Goal: Check status: Check status

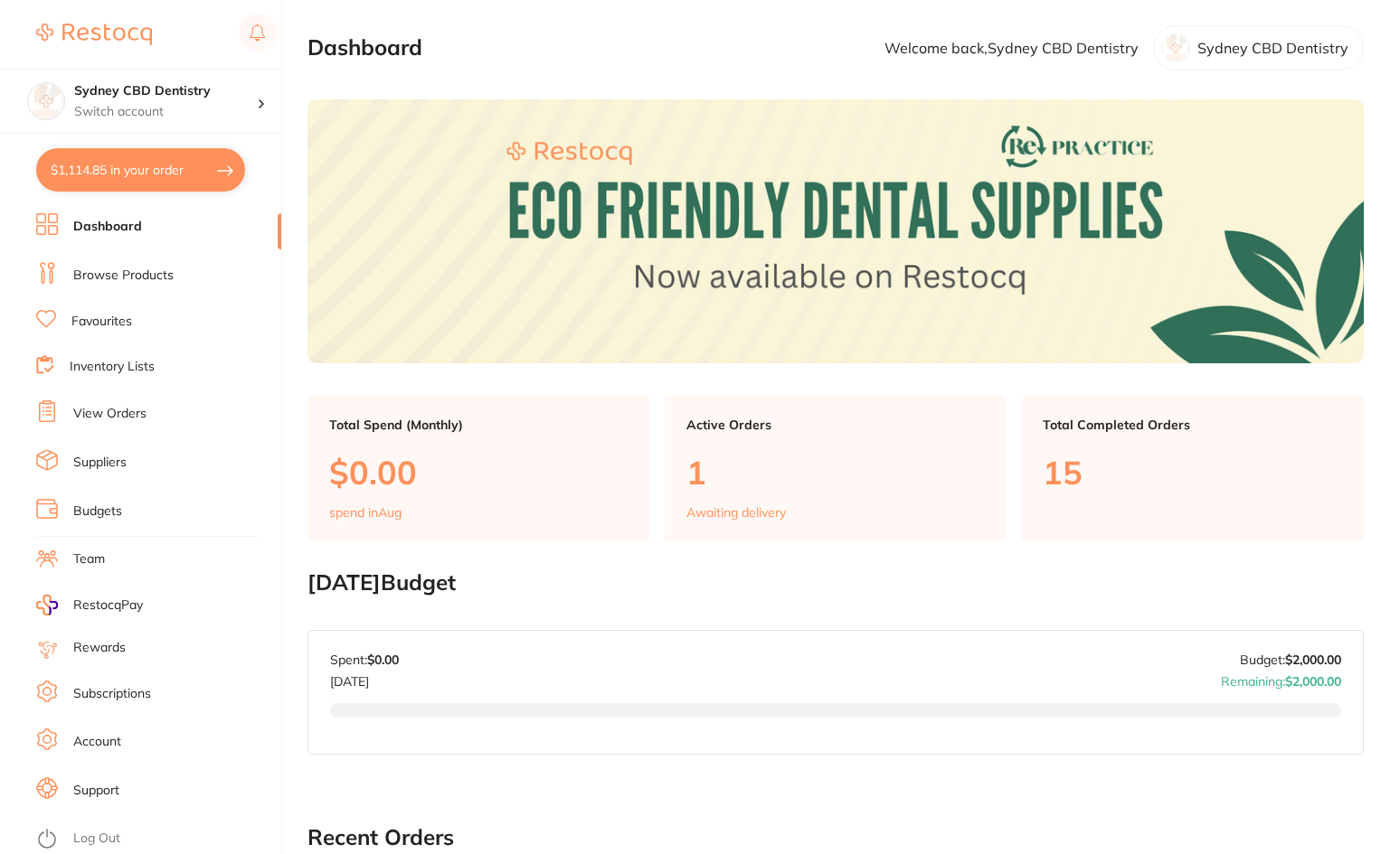
click at [128, 180] on button "$1,114.85 in your order" at bounding box center [140, 170] width 209 height 44
checkbox input "true"
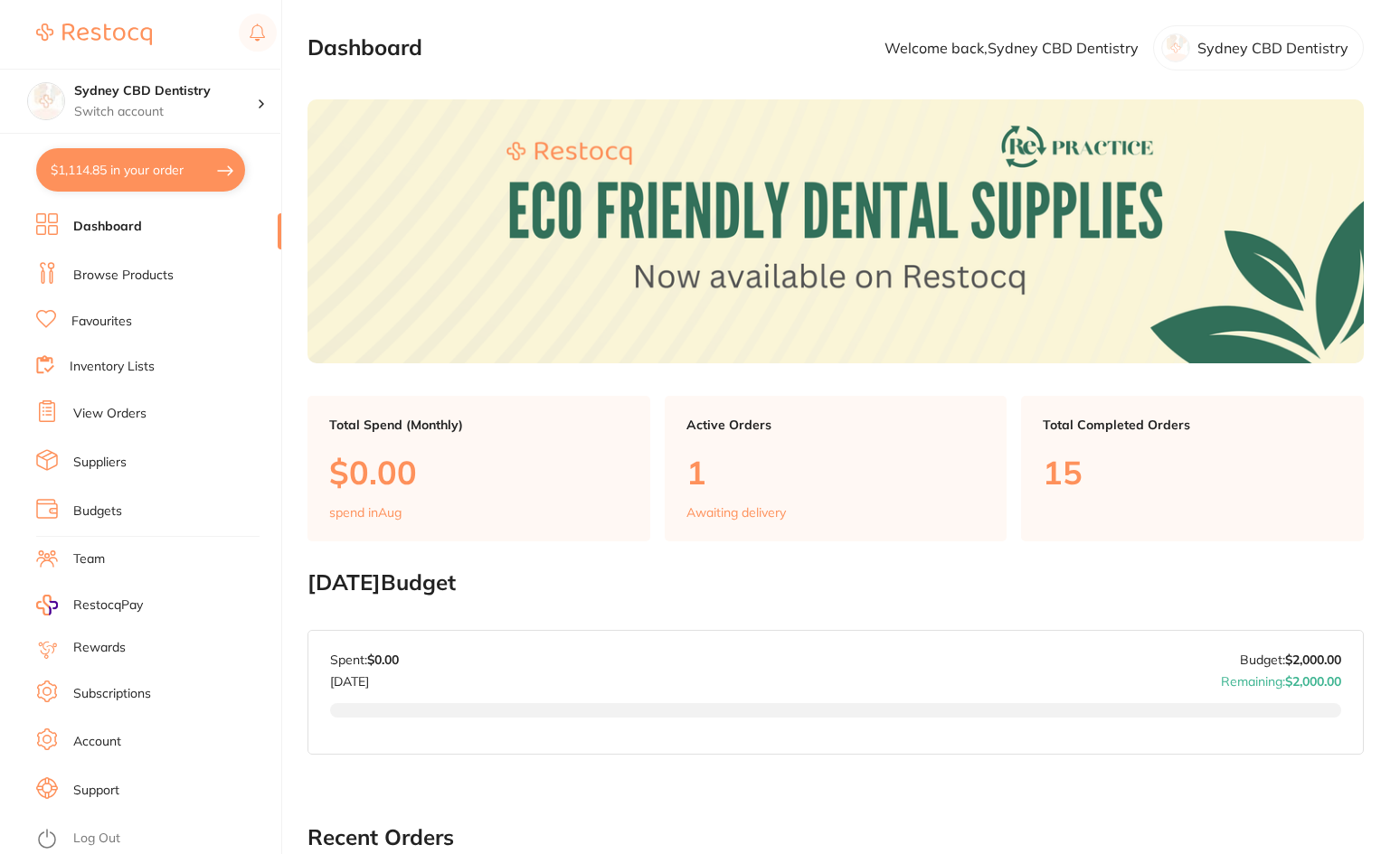
checkbox input "true"
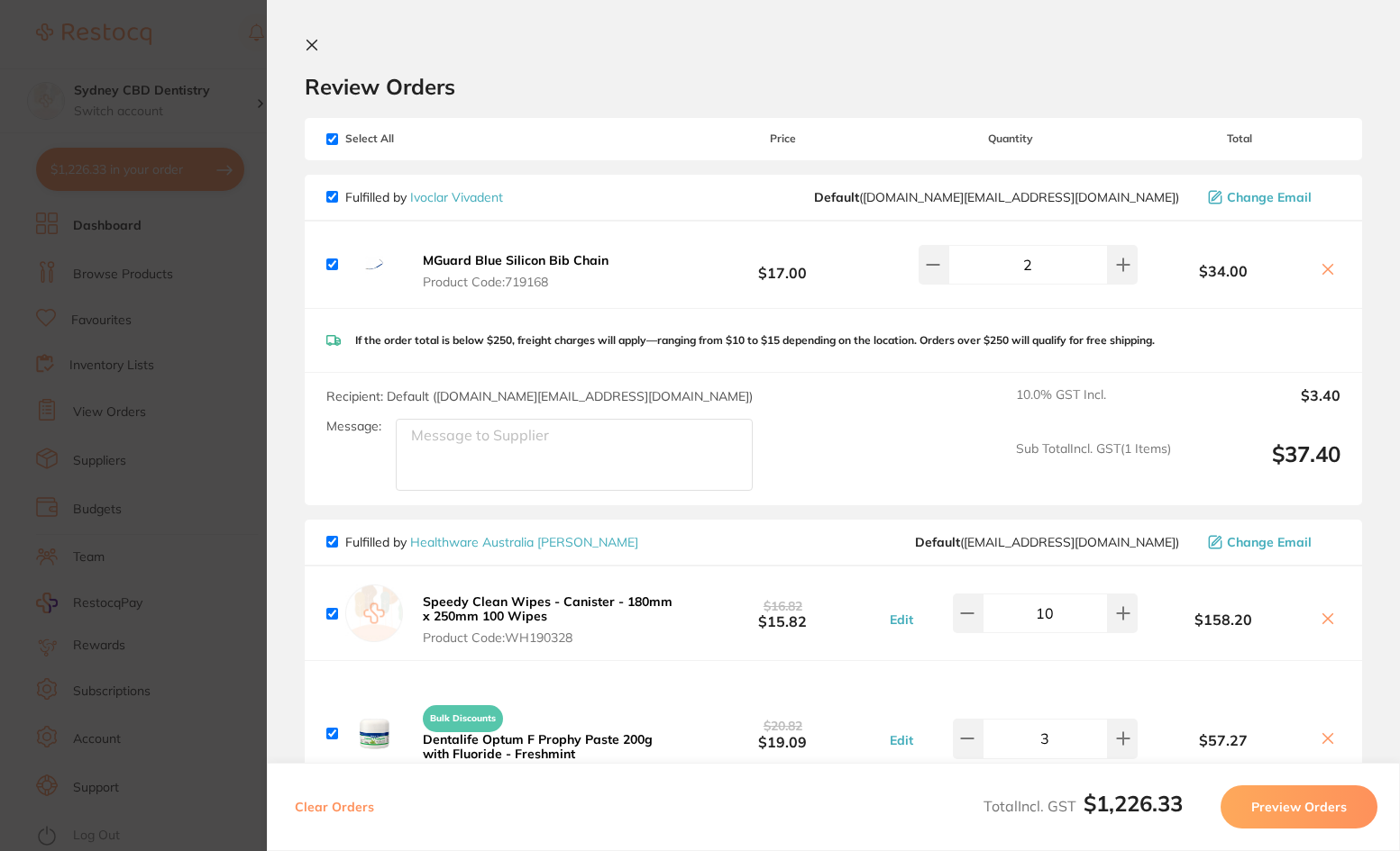
click at [317, 55] on button at bounding box center [316, 46] width 22 height 17
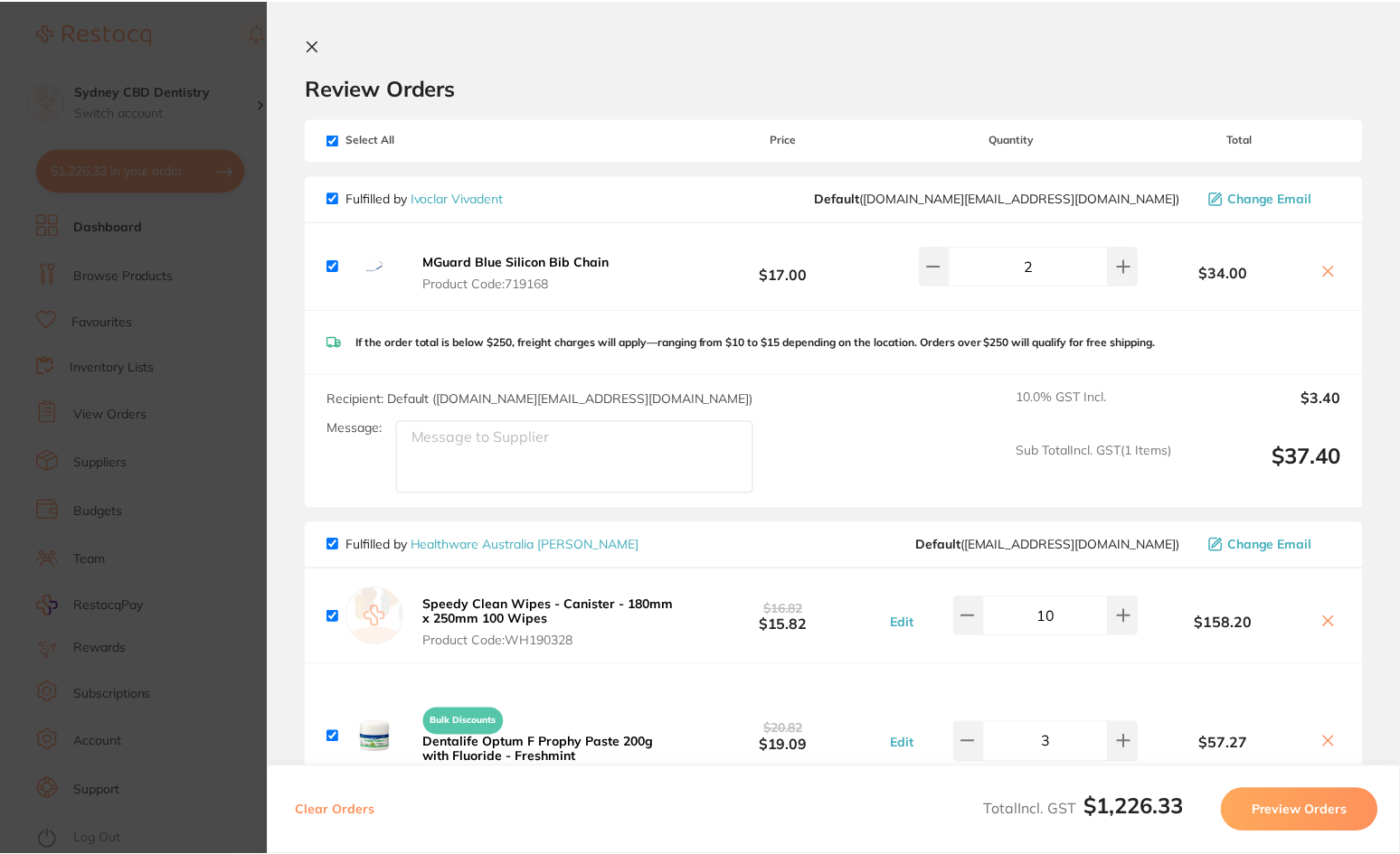
scroll to position [766, 0]
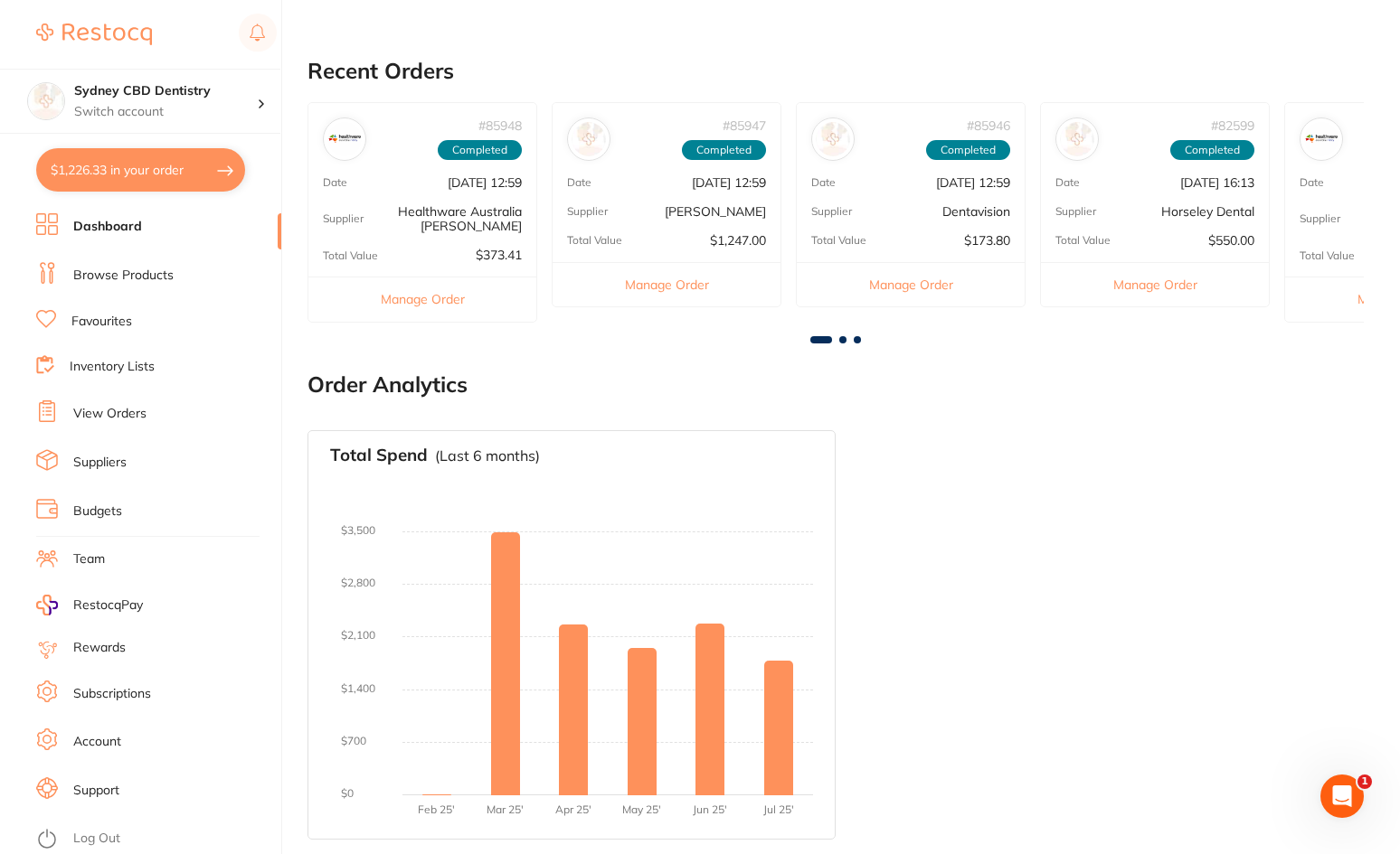
click at [138, 275] on link "Browse Products" at bounding box center [123, 276] width 101 height 18
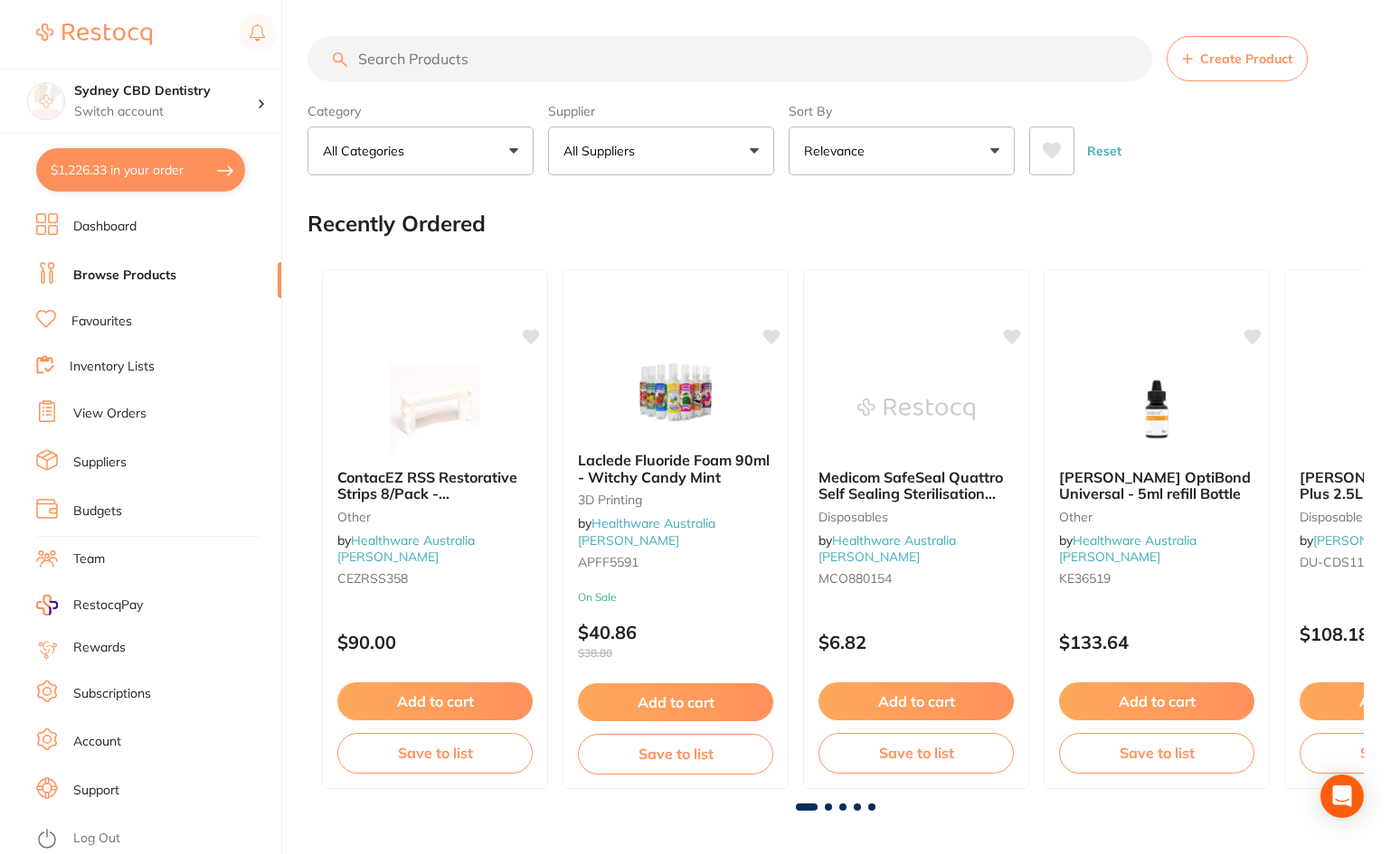
click at [542, 64] on input "search" at bounding box center [730, 58] width 844 height 45
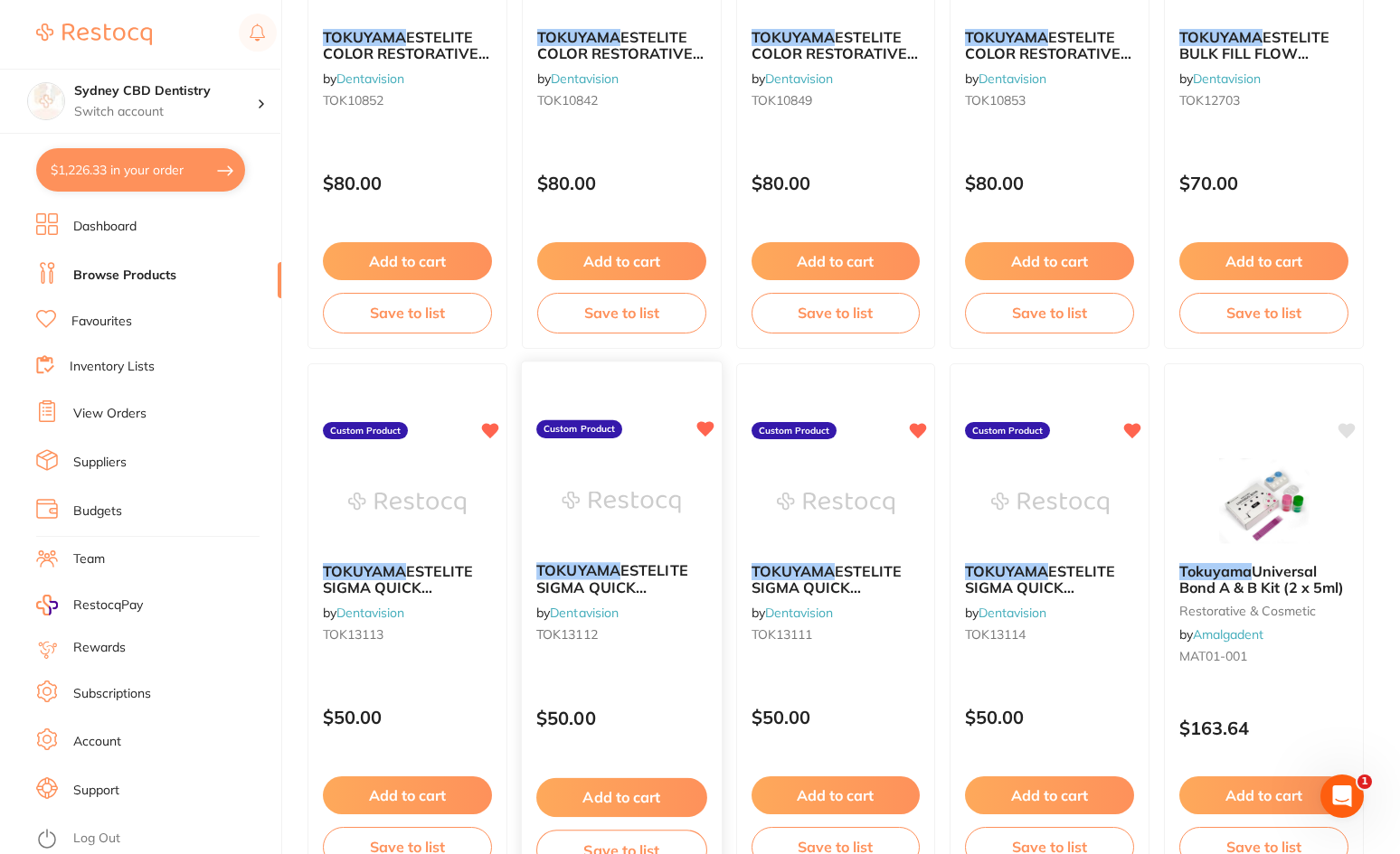
scroll to position [452, 0]
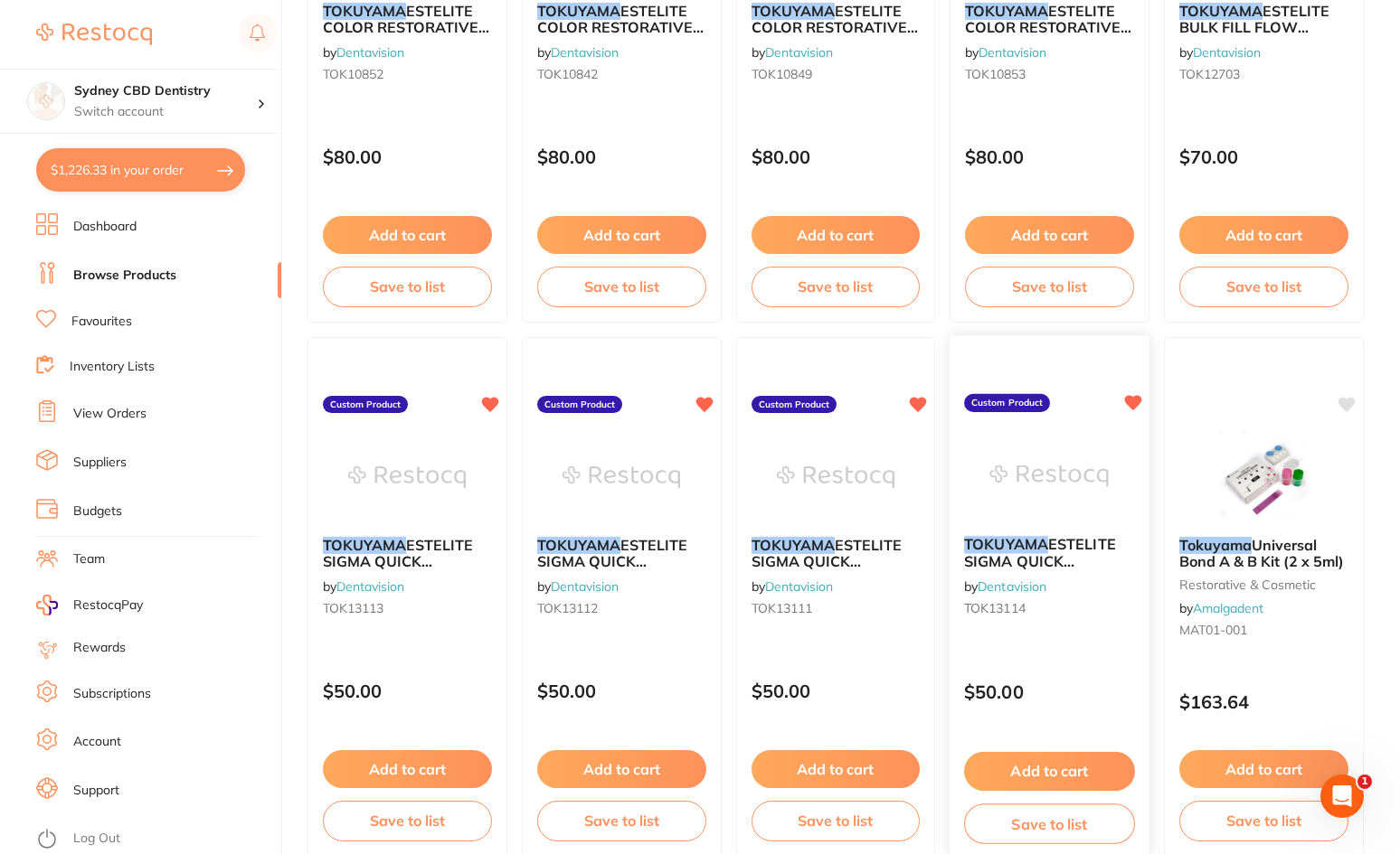
type input "tokuyama"
click at [1034, 521] on img at bounding box center [1050, 476] width 118 height 92
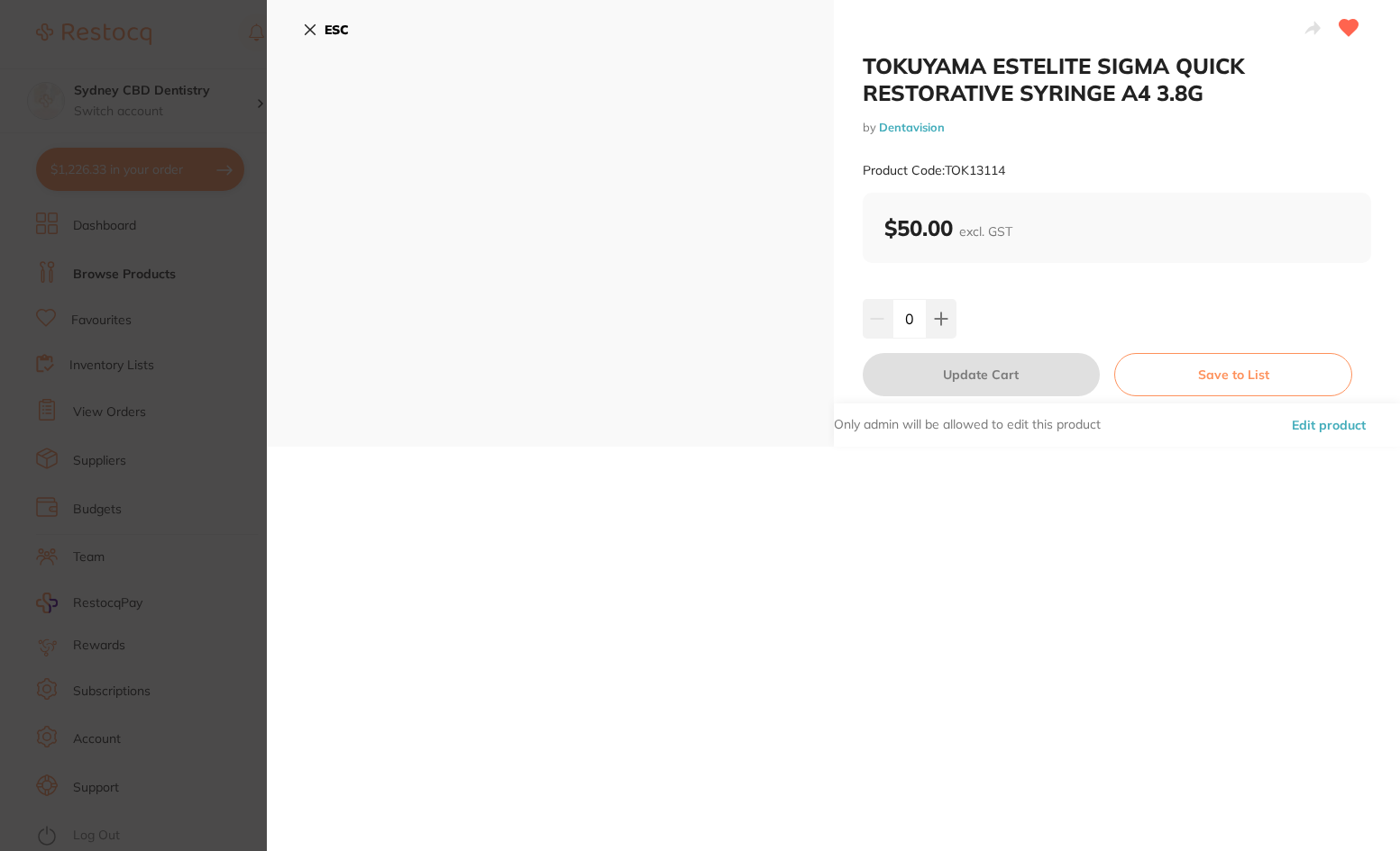
click at [307, 34] on icon at bounding box center [311, 30] width 10 height 10
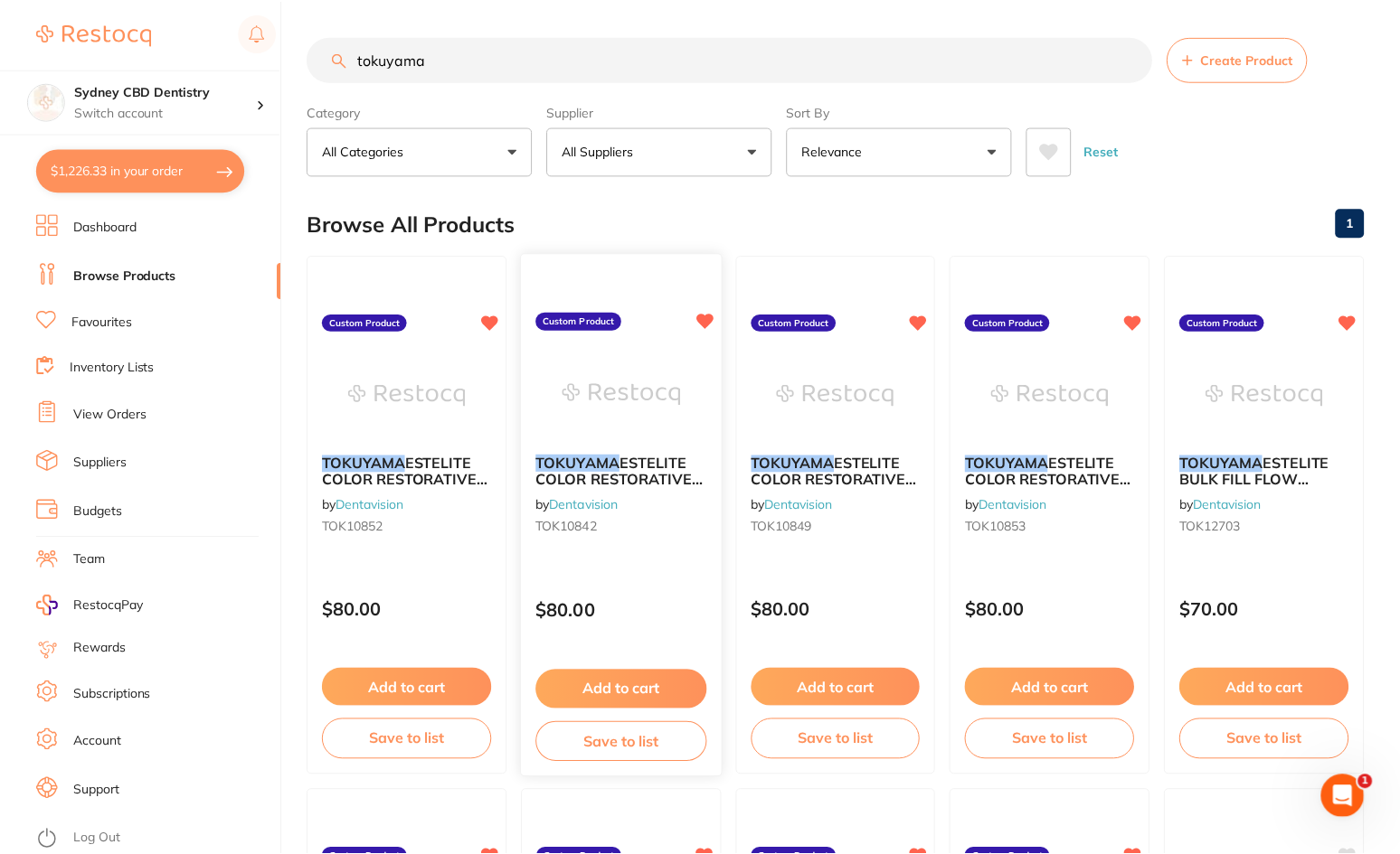
scroll to position [452, 0]
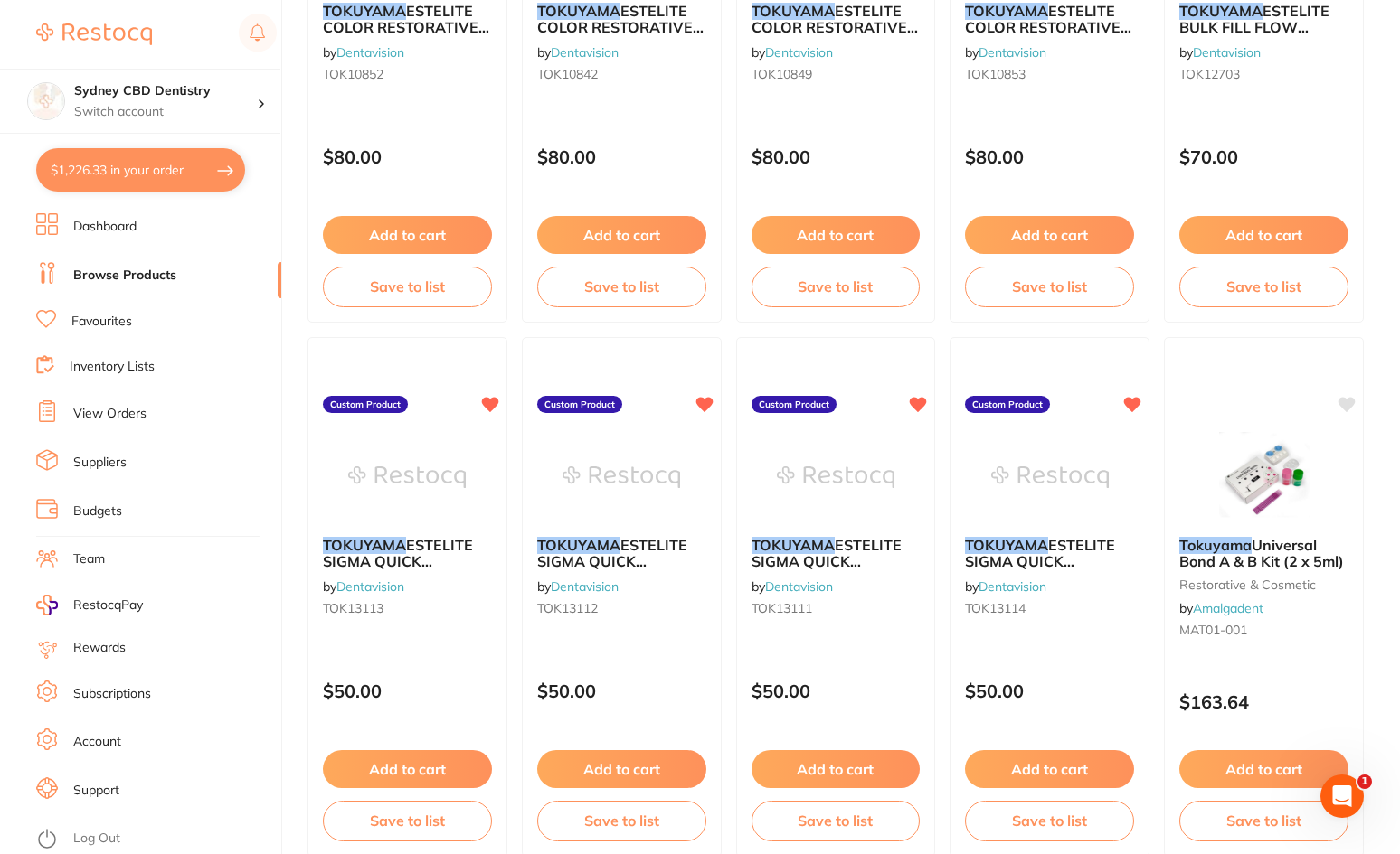
click at [827, 565] on span "ESTELITE SIGMA QUICK RESTORATIVE SYRINGE A2 3.8G" at bounding box center [835, 570] width 168 height 68
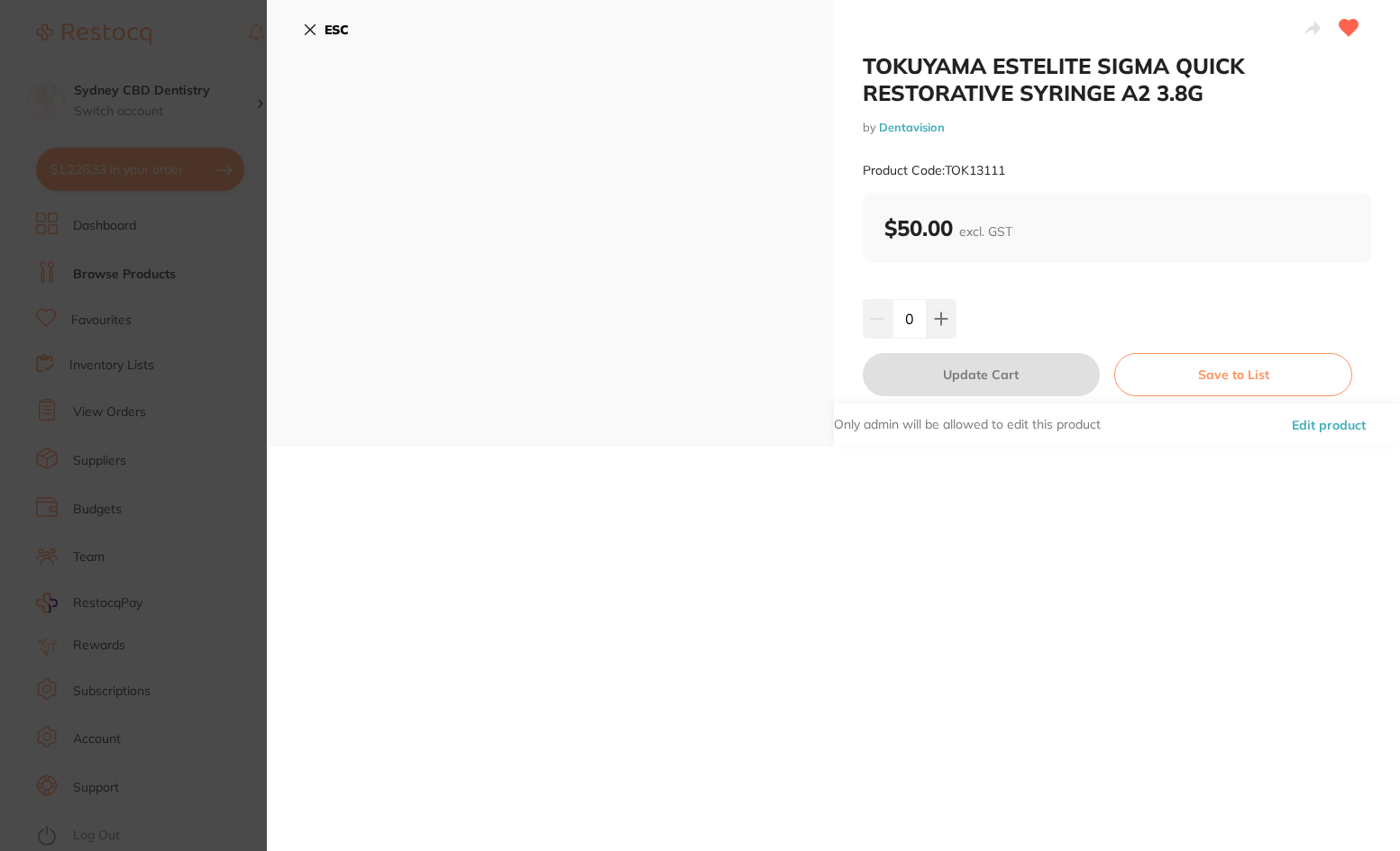
click at [313, 22] on button "ESC" at bounding box center [325, 30] width 46 height 31
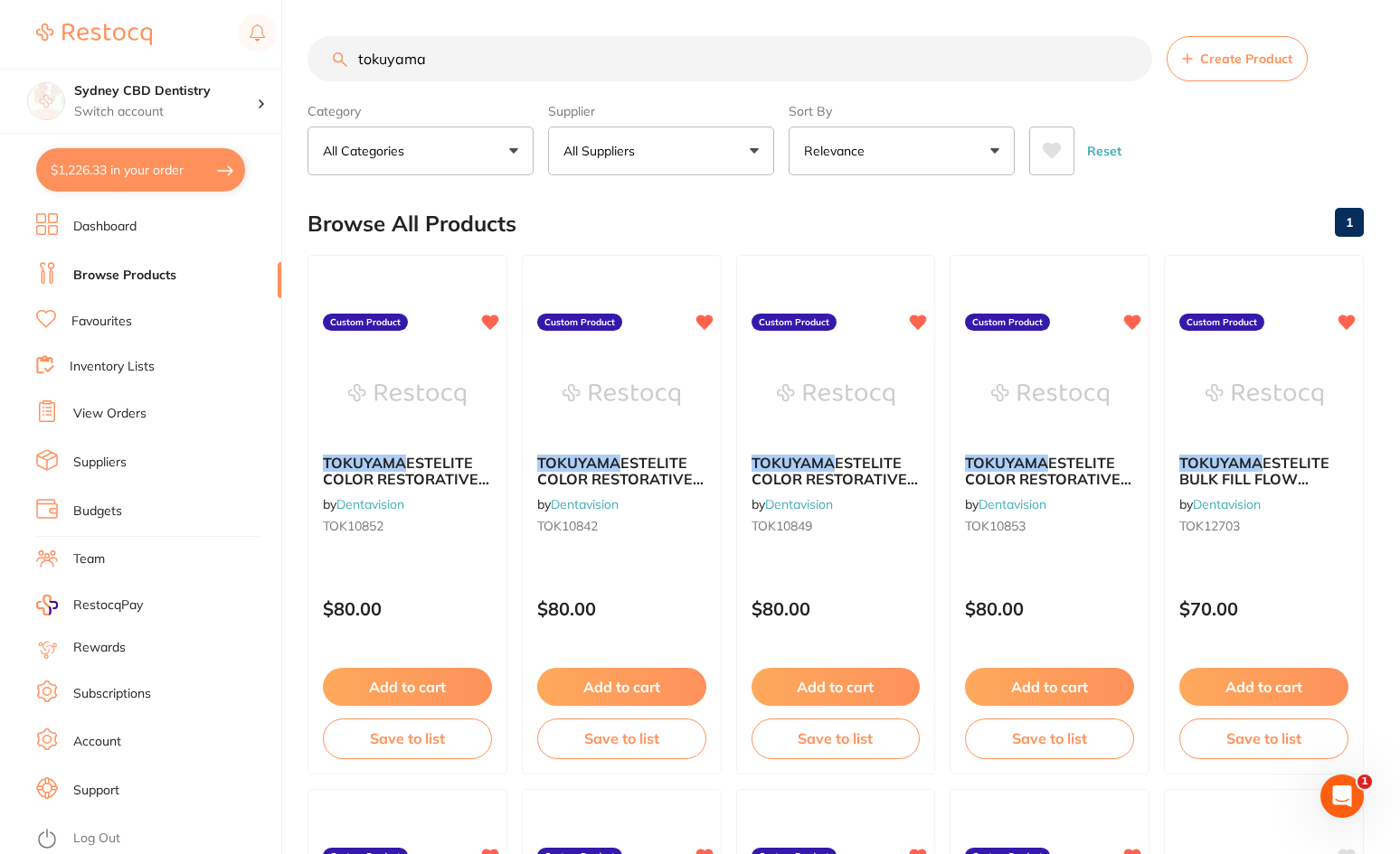
click at [439, 429] on img at bounding box center [407, 395] width 117 height 91
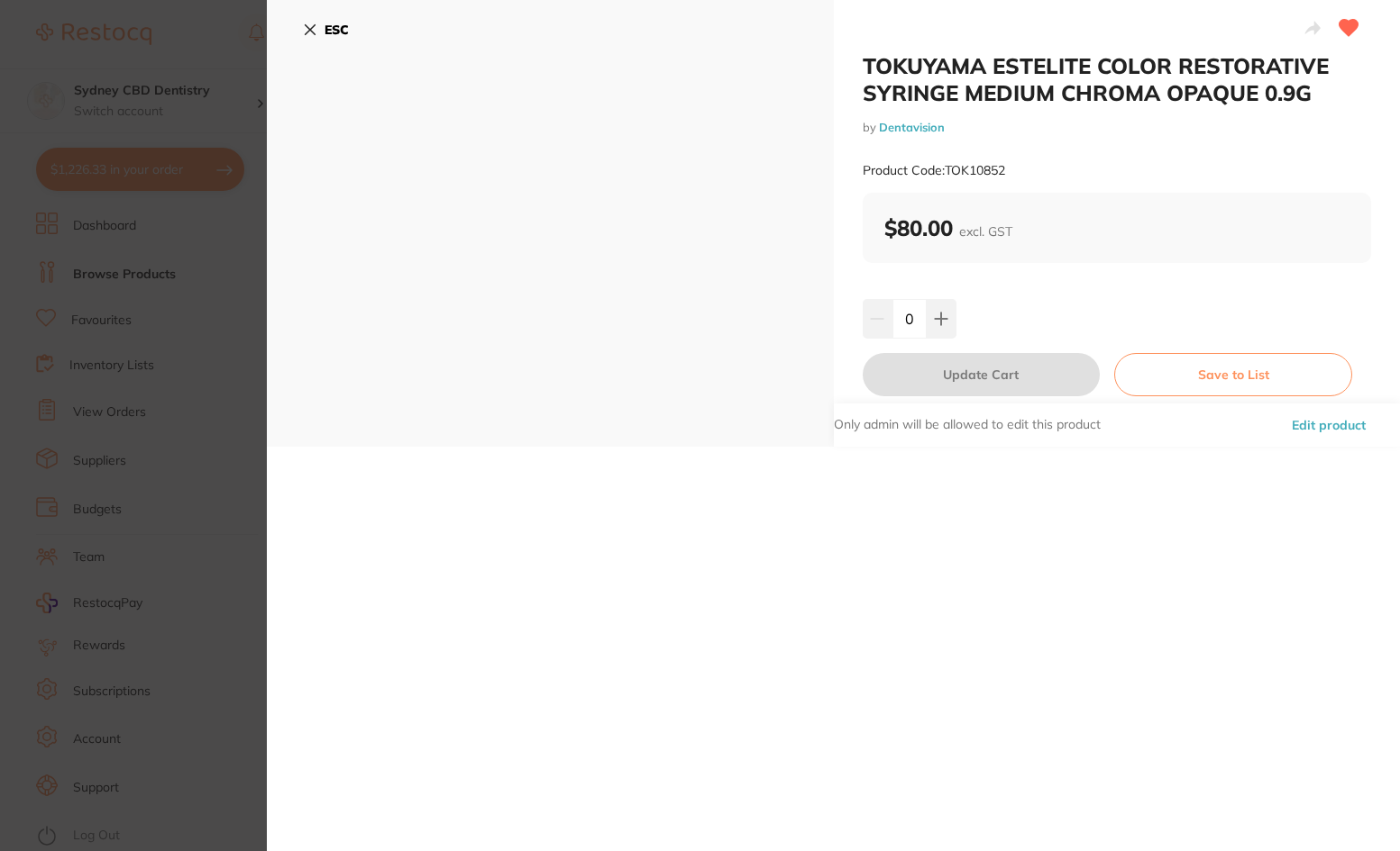
click at [310, 24] on icon at bounding box center [310, 30] width 15 height 15
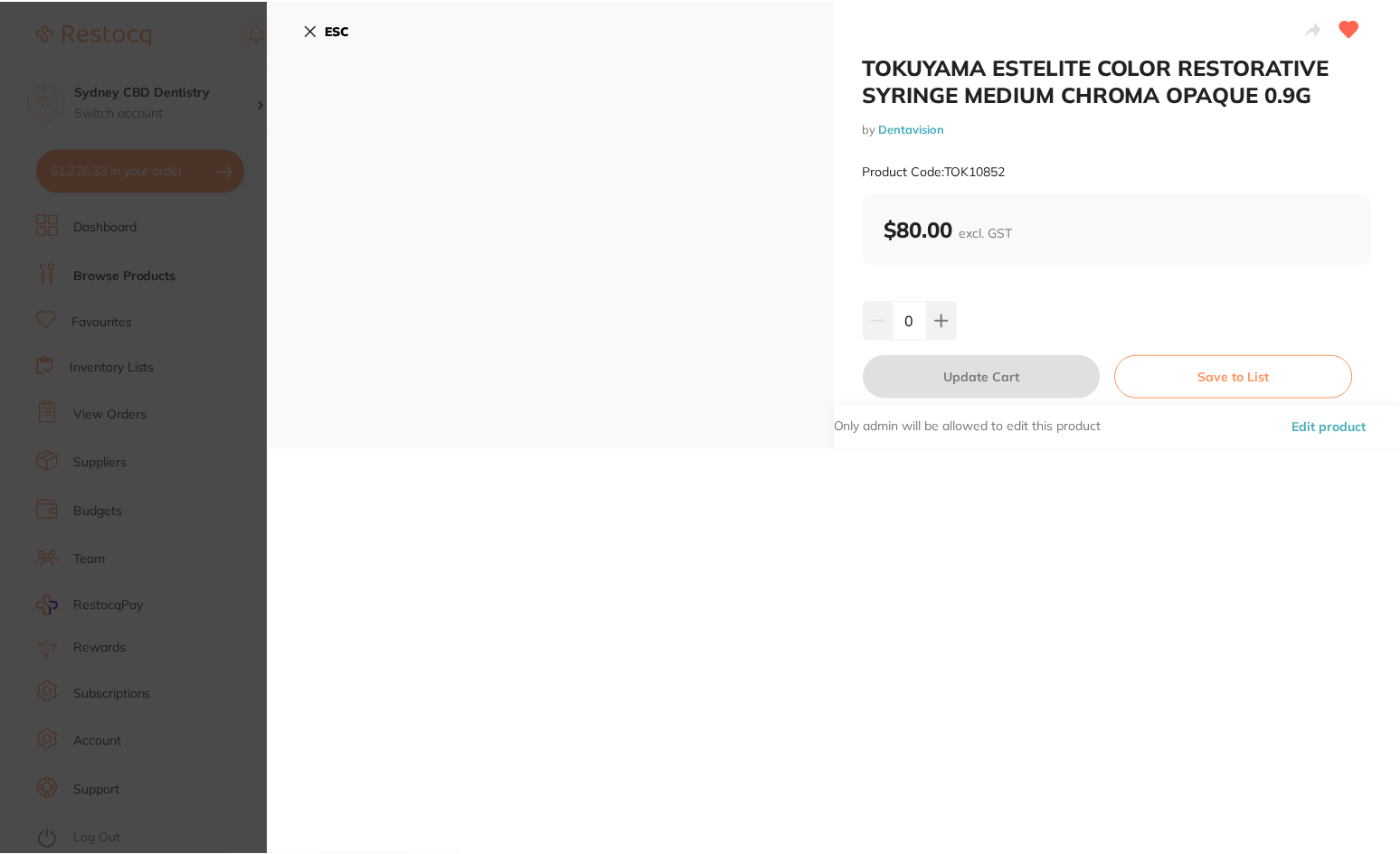
scroll to position [1, 0]
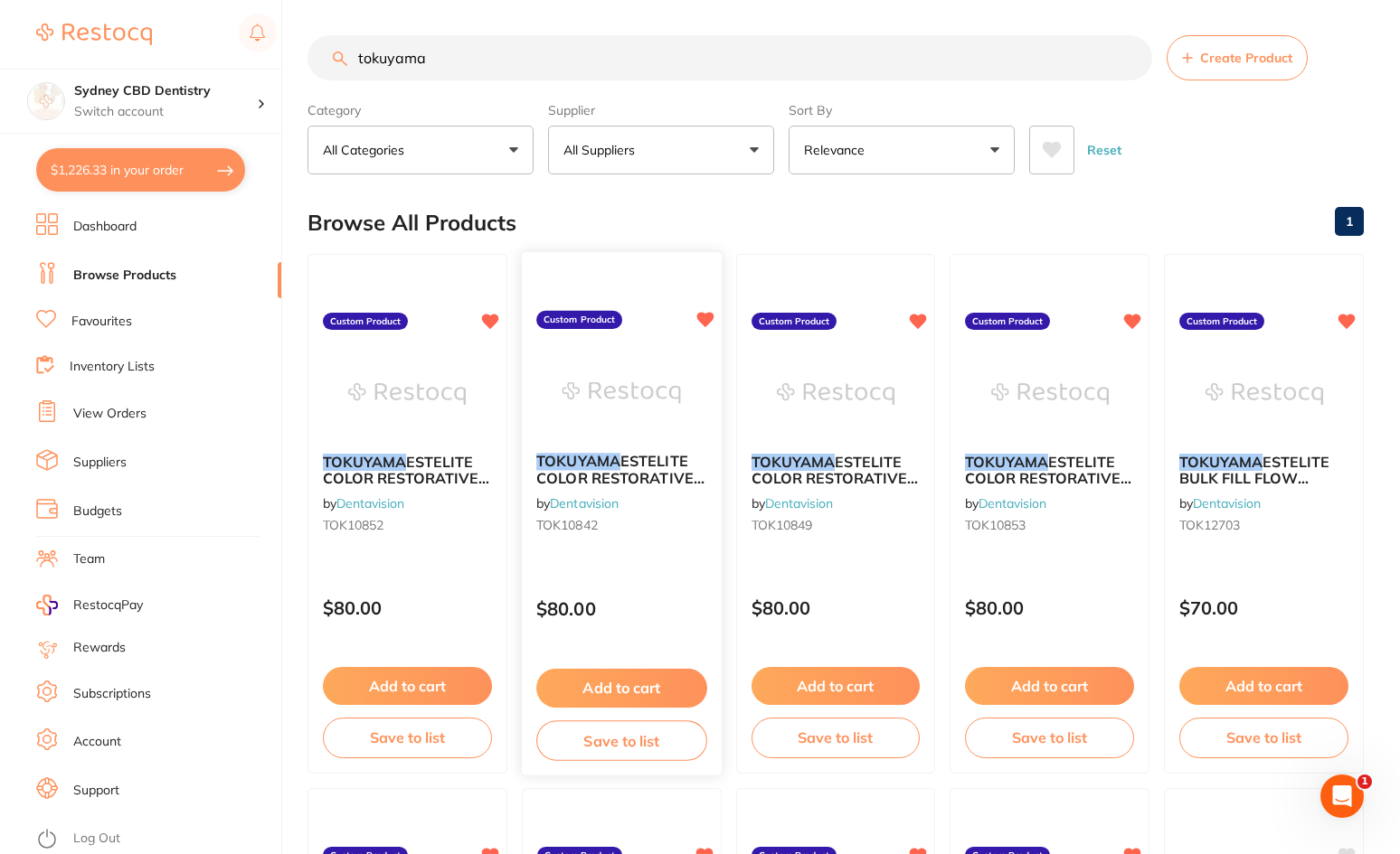
click at [618, 387] on img at bounding box center [621, 393] width 118 height 92
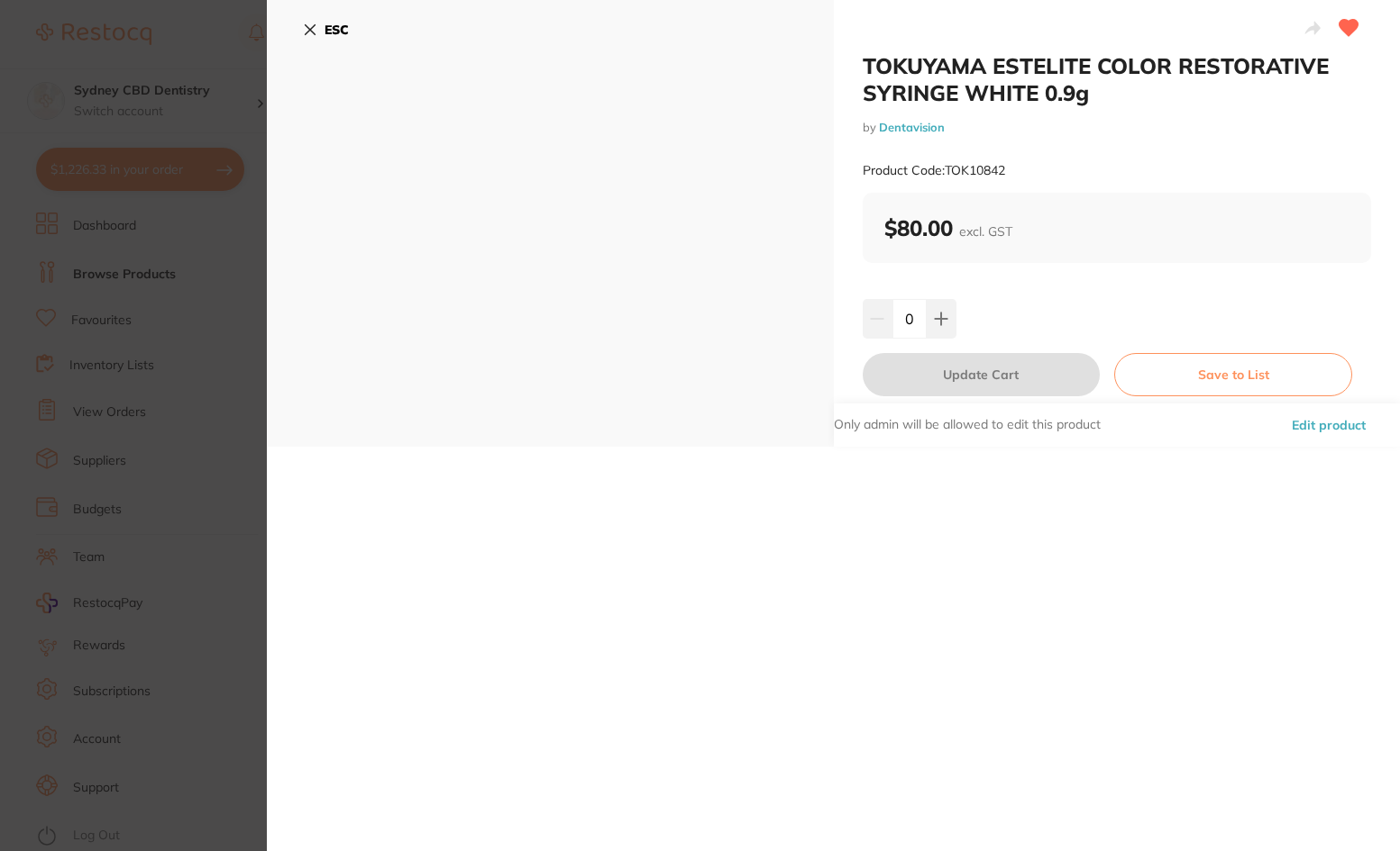
click at [946, 315] on icon at bounding box center [941, 318] width 15 height 15
type input "1"
click at [1004, 378] on button "Update Cart" at bounding box center [981, 375] width 238 height 44
checkbox input "false"
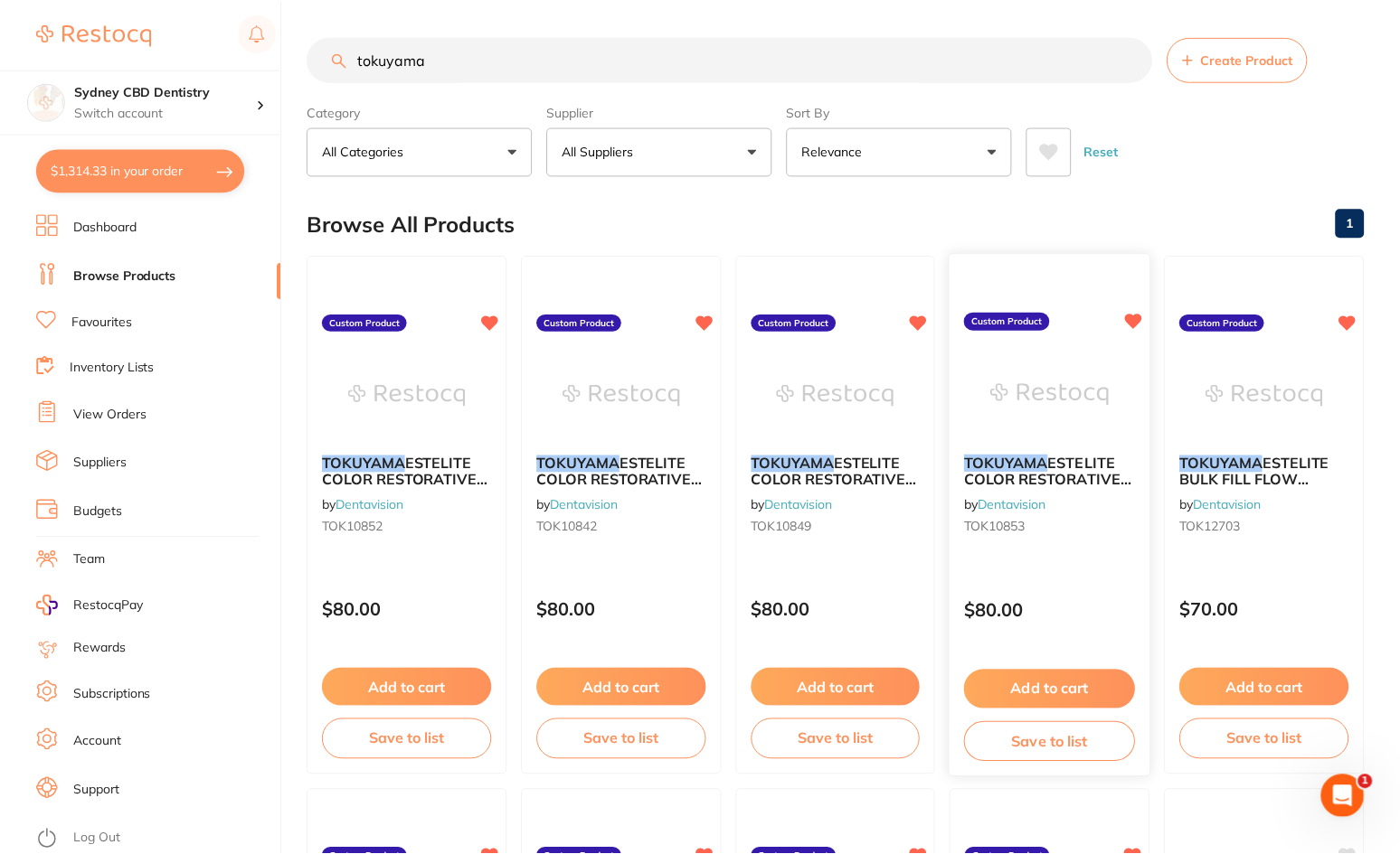
scroll to position [1, 0]
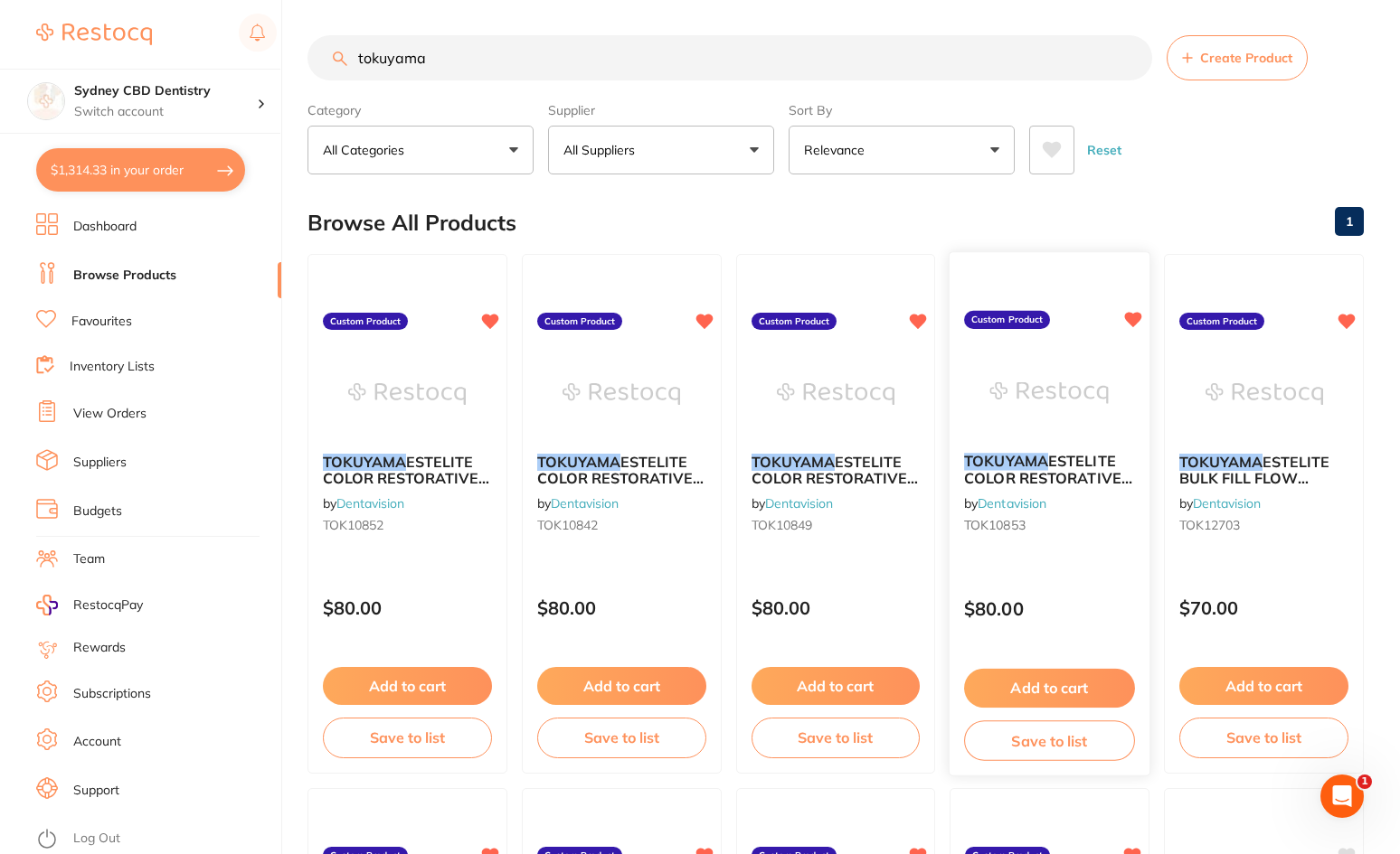
click at [1023, 406] on img at bounding box center [1050, 393] width 118 height 92
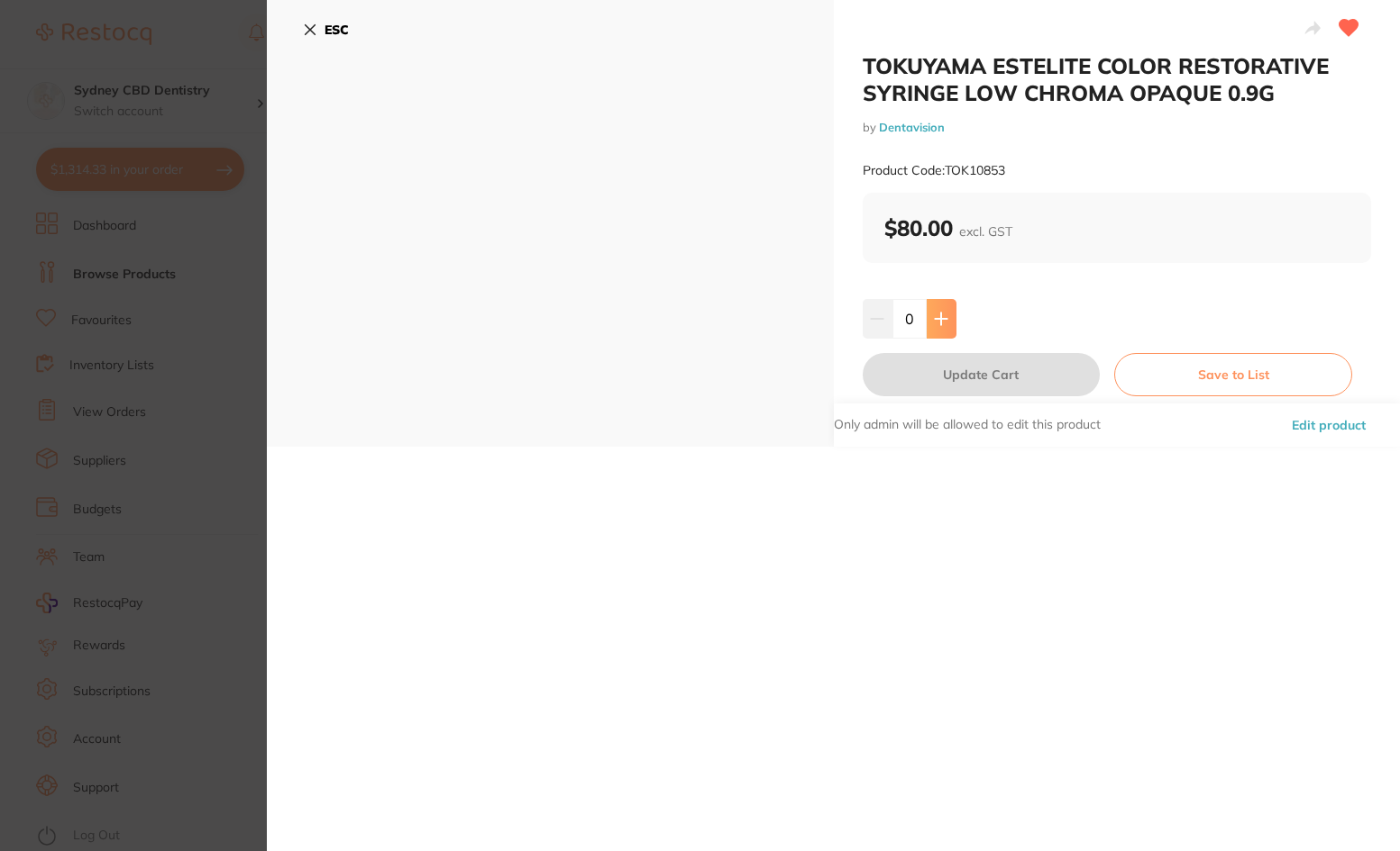
click at [946, 315] on icon at bounding box center [941, 318] width 15 height 15
type input "1"
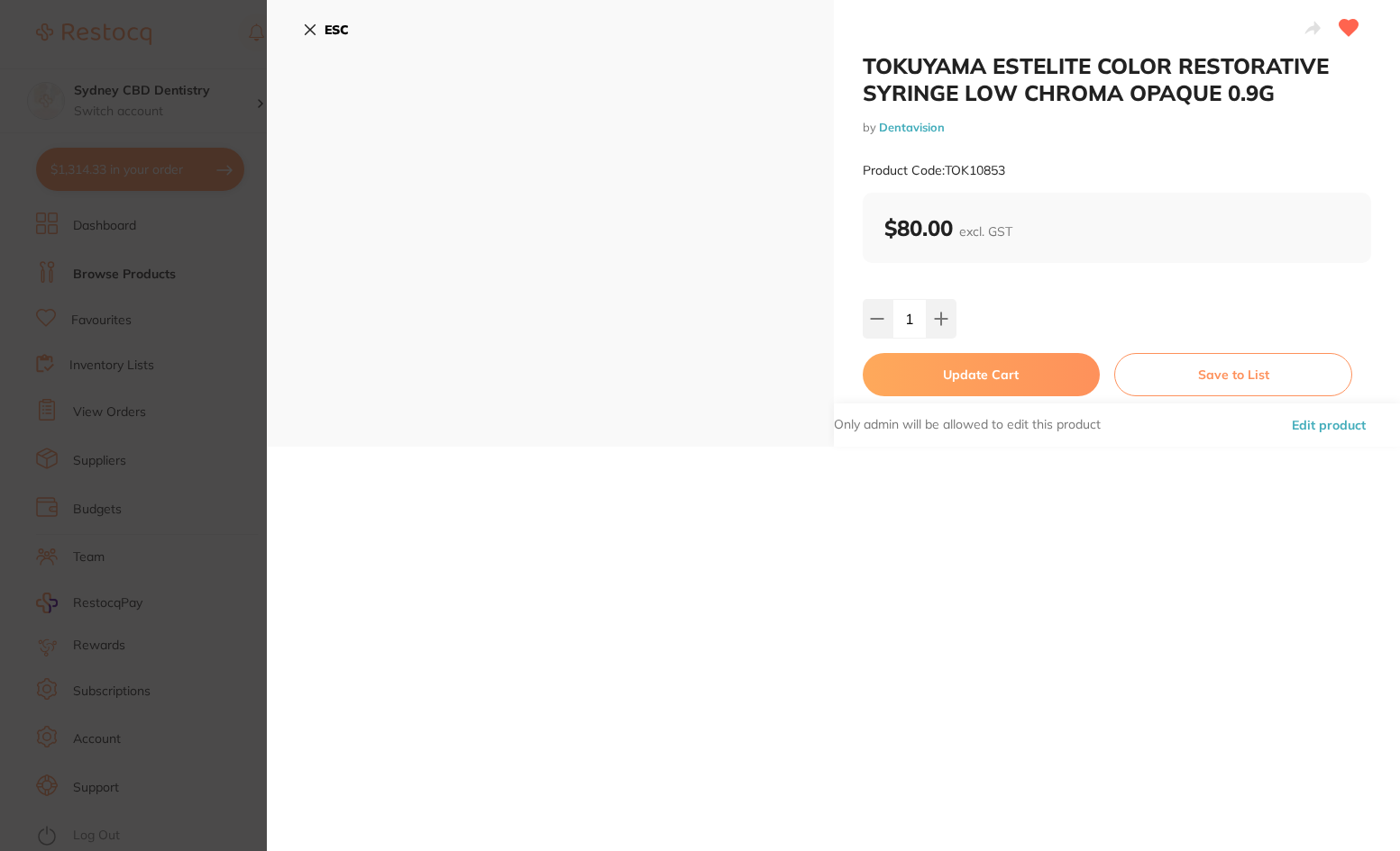
click at [1002, 377] on button "Update Cart" at bounding box center [981, 375] width 238 height 44
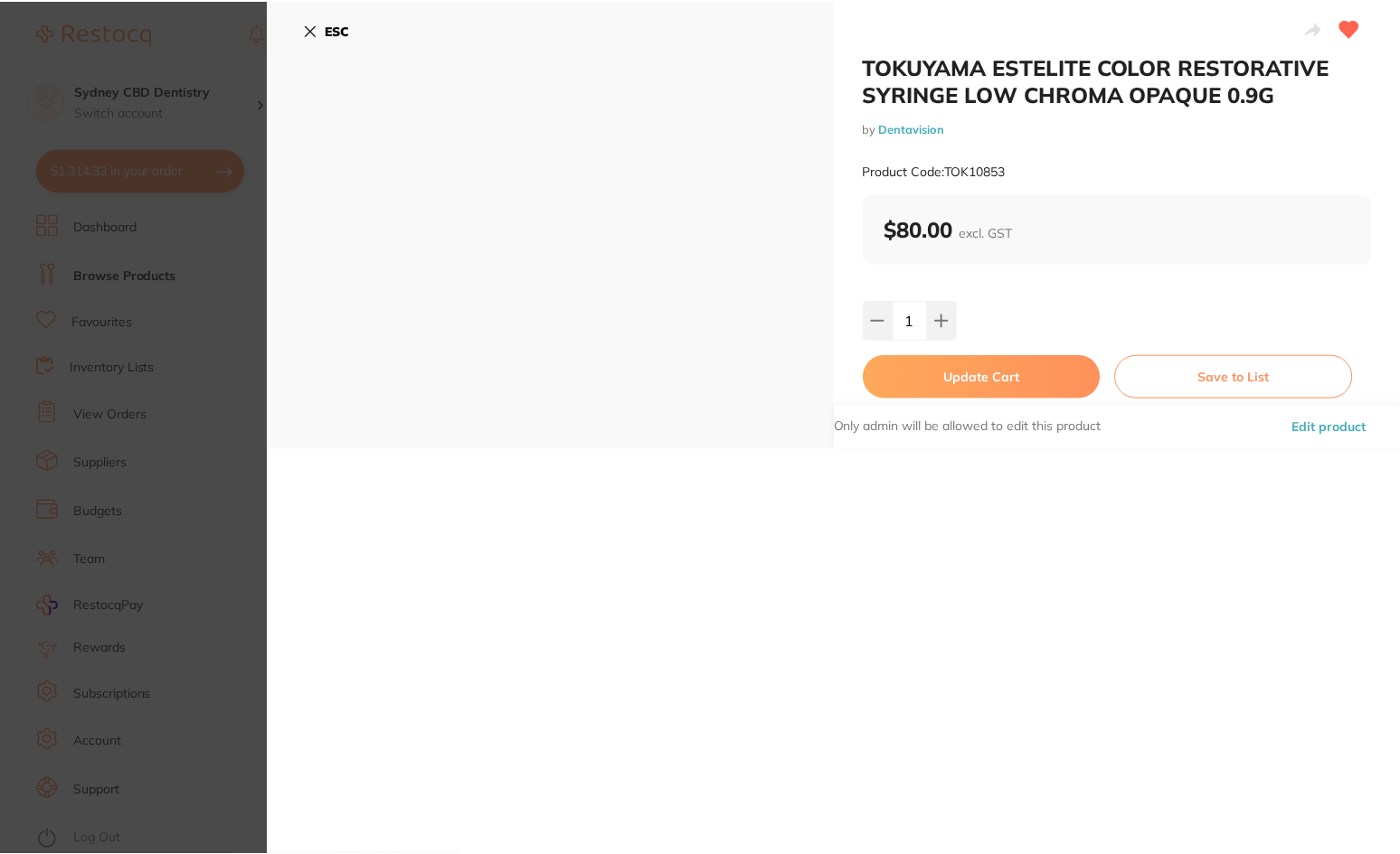
scroll to position [1, 0]
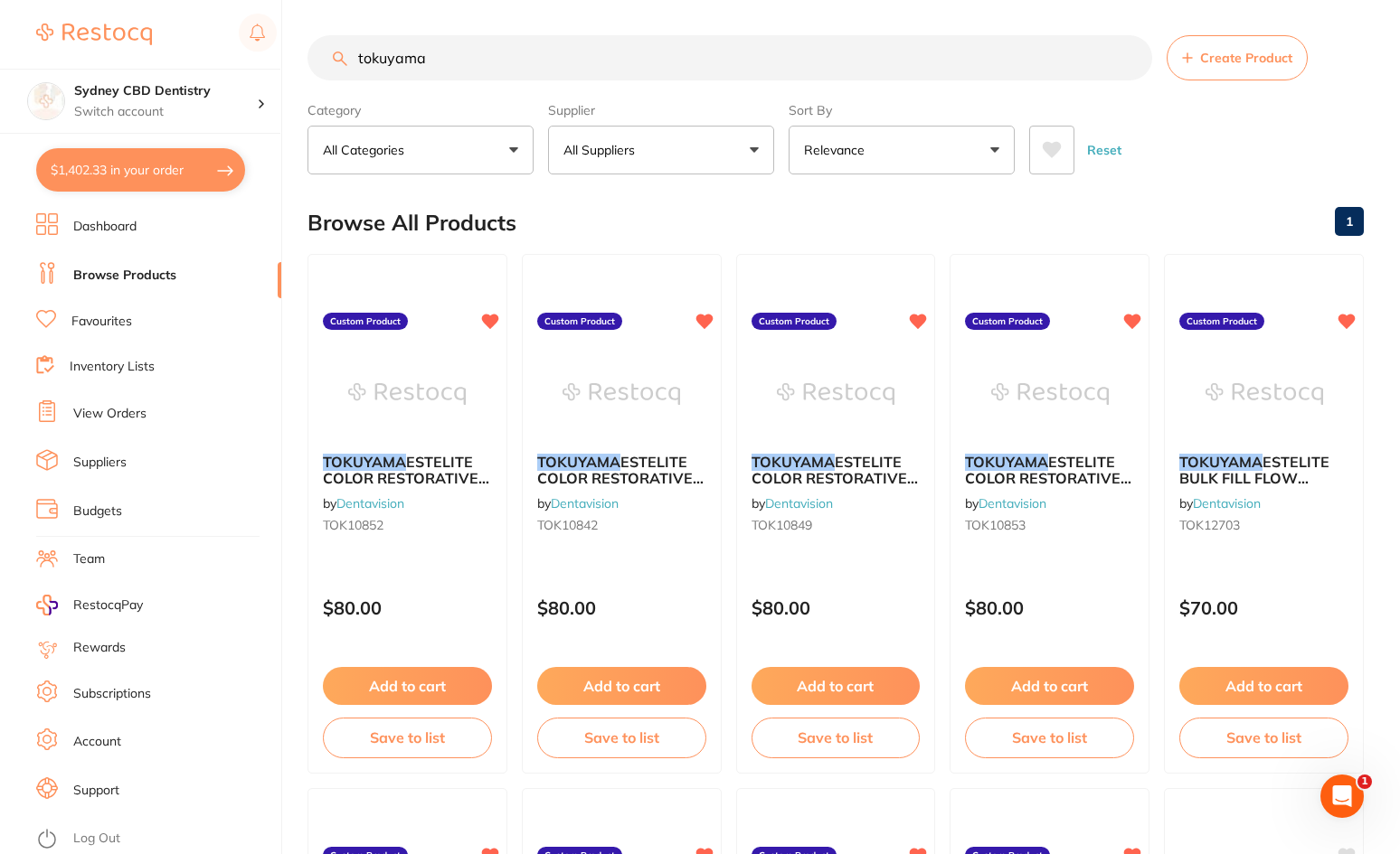
click at [1247, 459] on em "TOKUYAMA" at bounding box center [1221, 462] width 84 height 18
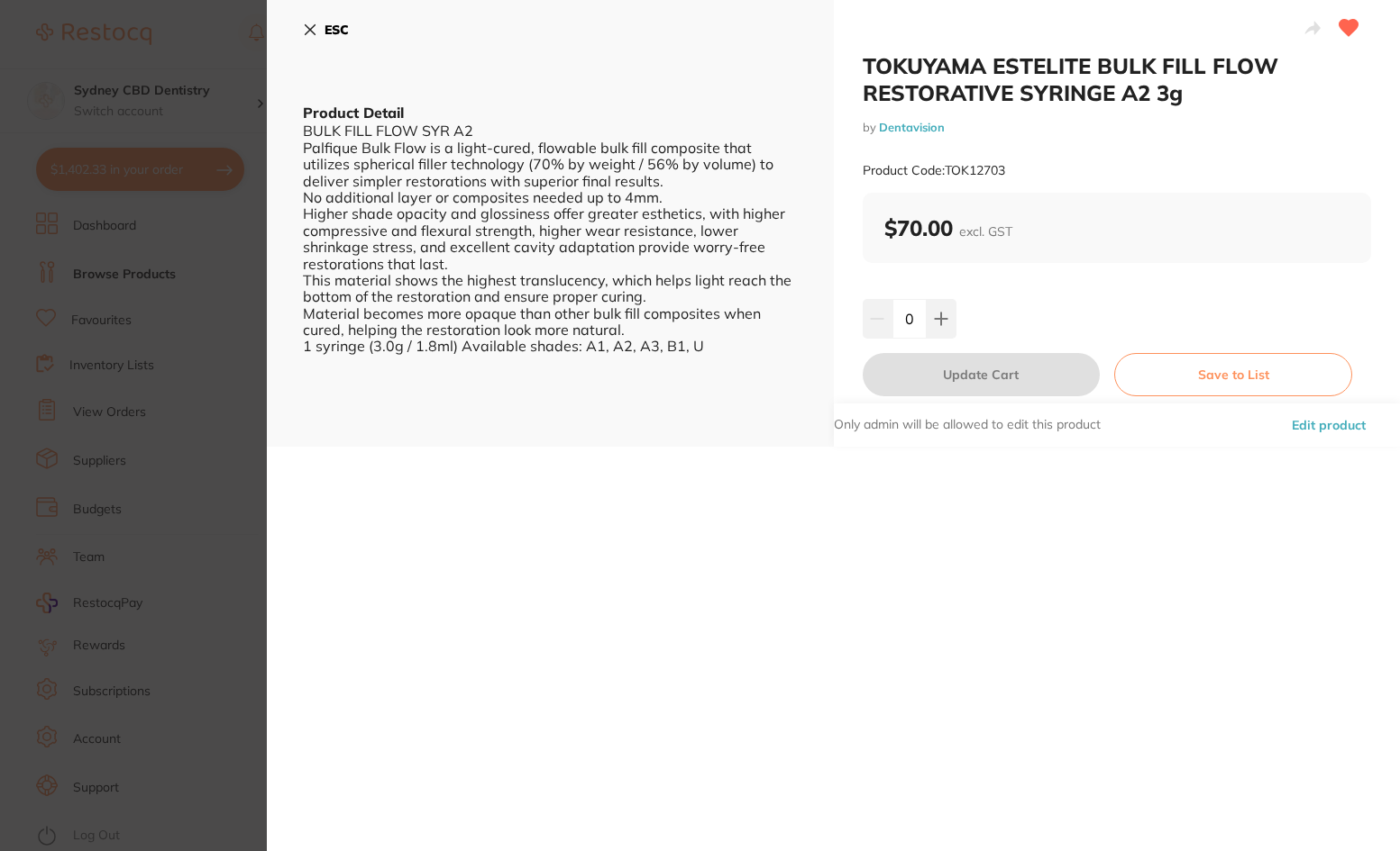
click at [315, 32] on icon at bounding box center [310, 30] width 15 height 15
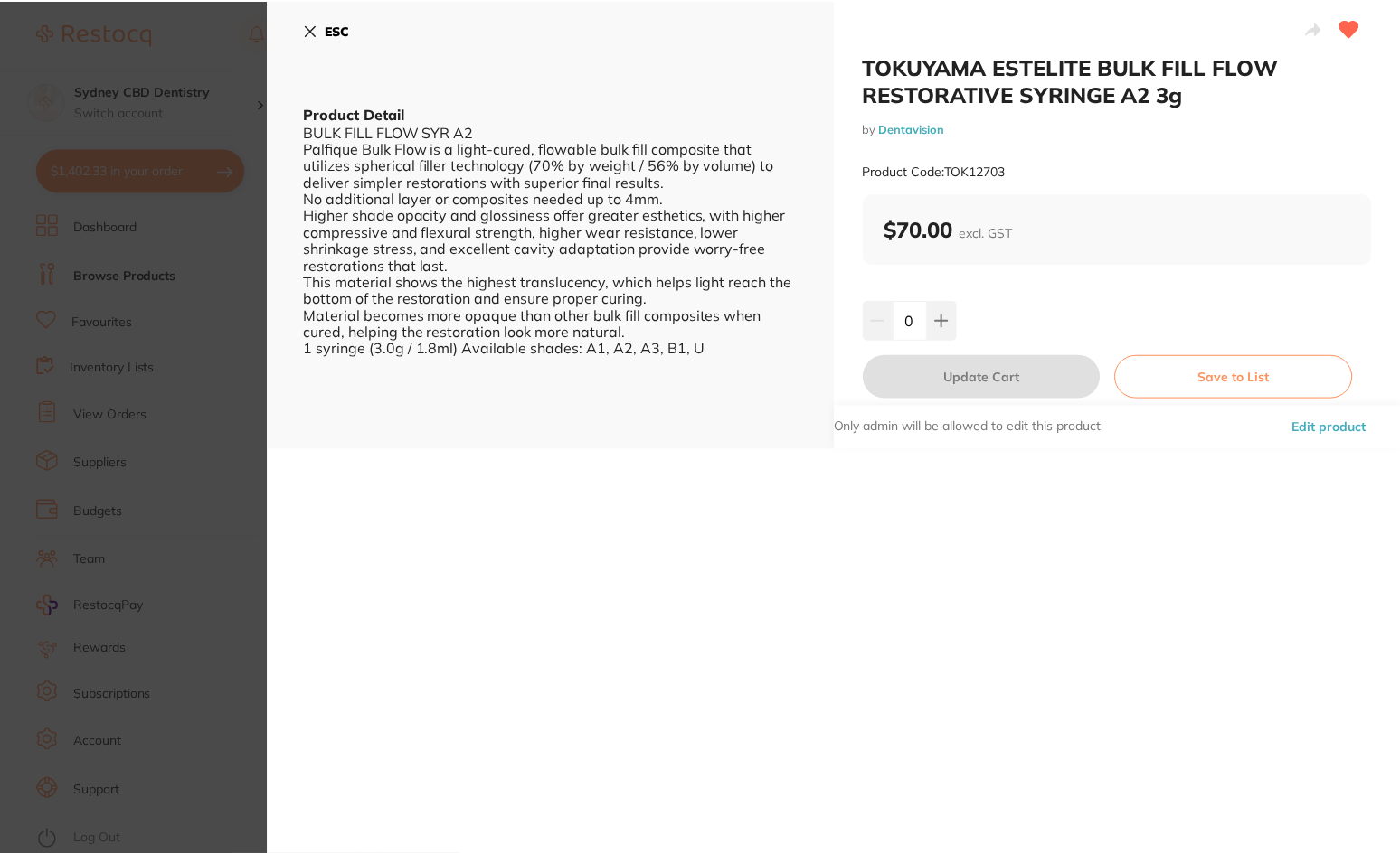
scroll to position [1, 0]
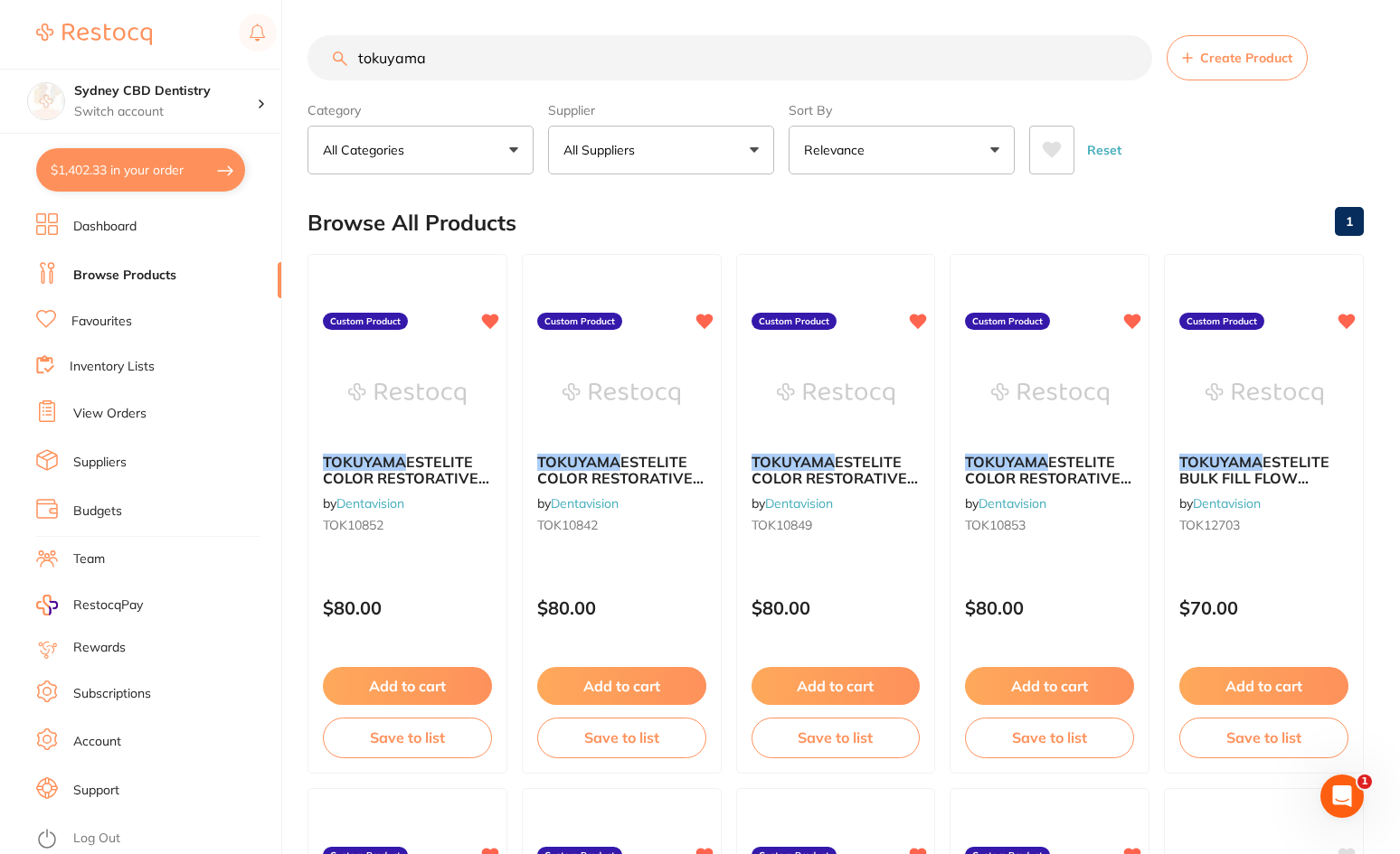
click at [422, 365] on img at bounding box center [407, 394] width 117 height 91
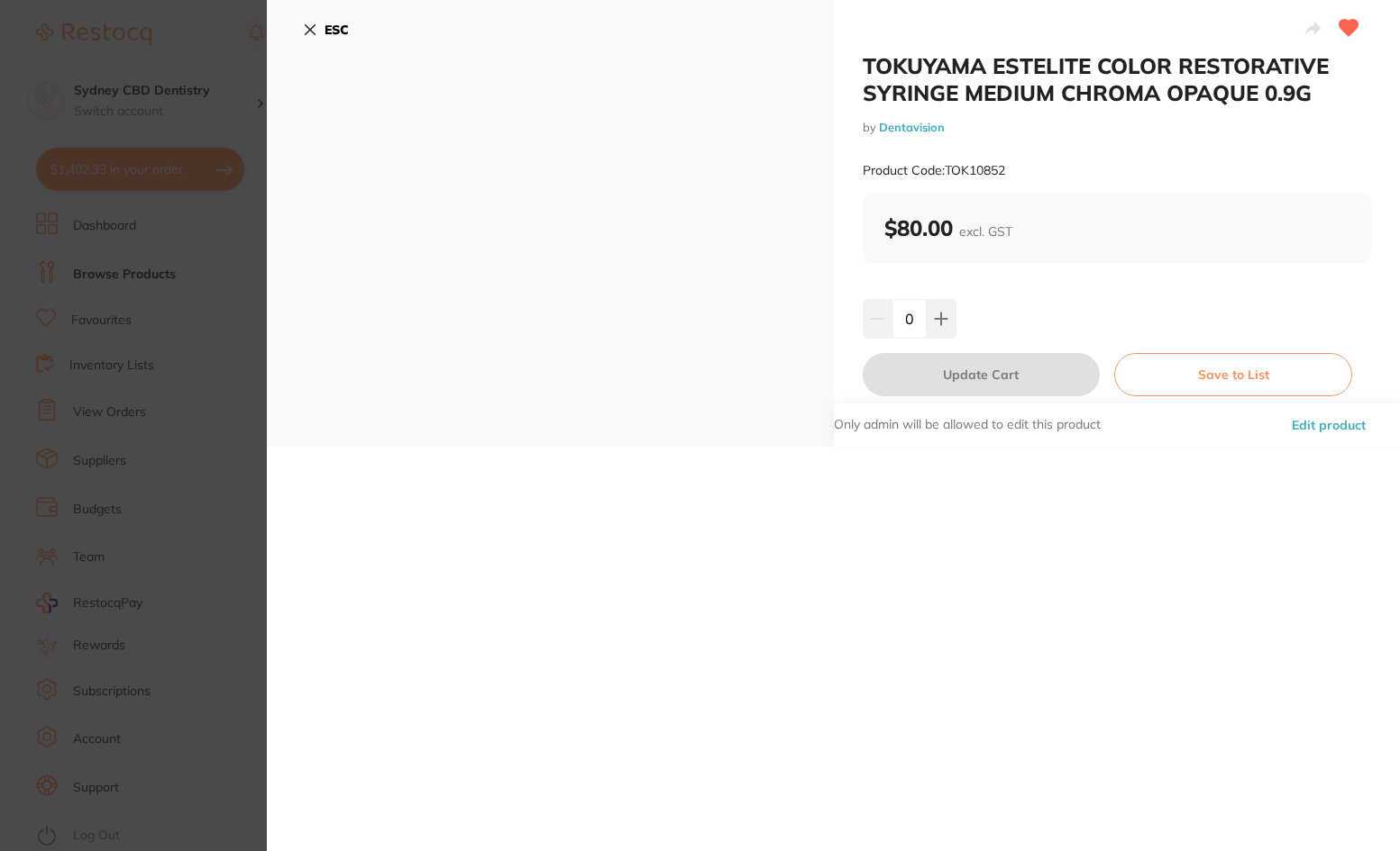
click at [303, 28] on icon at bounding box center [310, 30] width 15 height 15
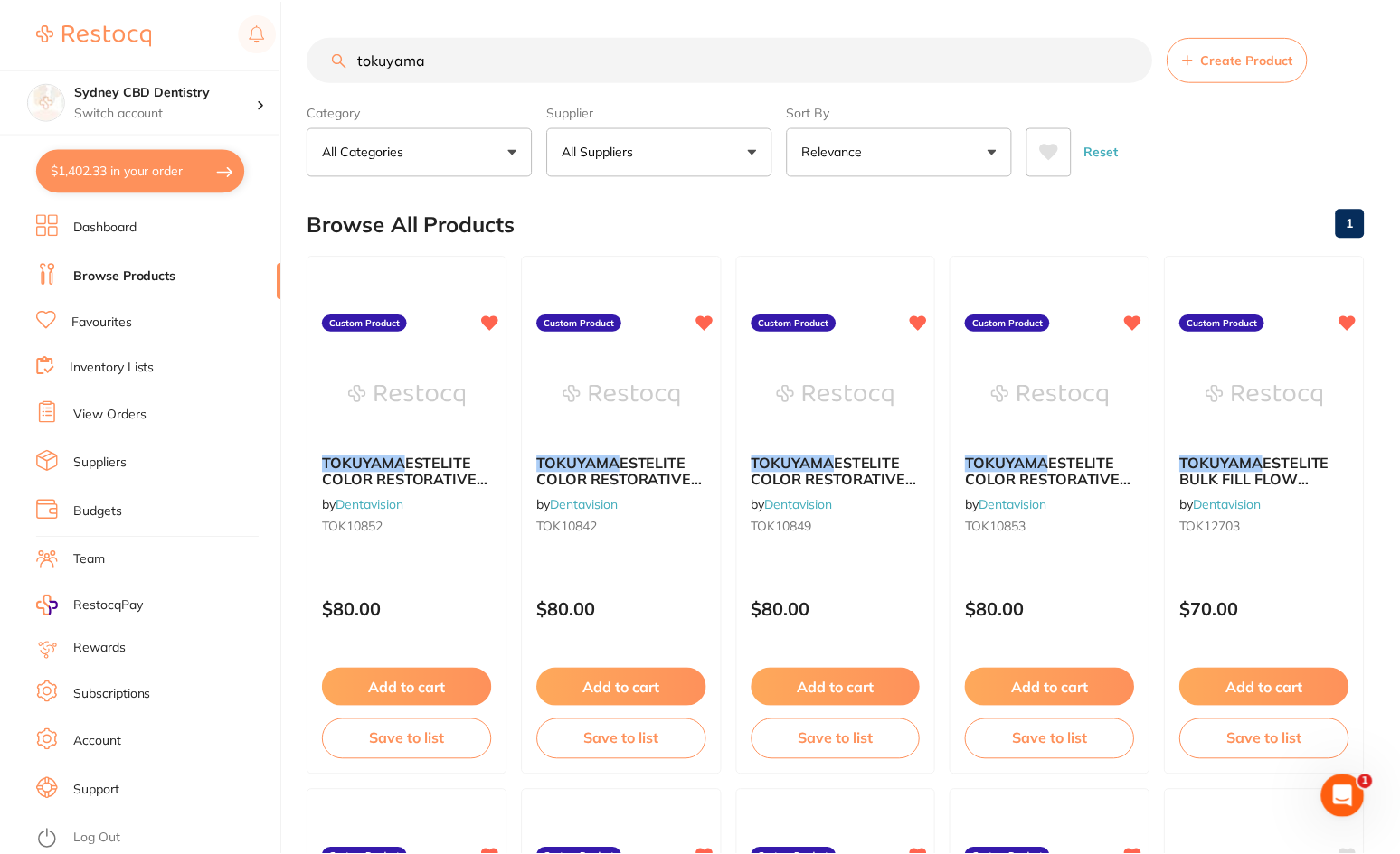
scroll to position [1, 0]
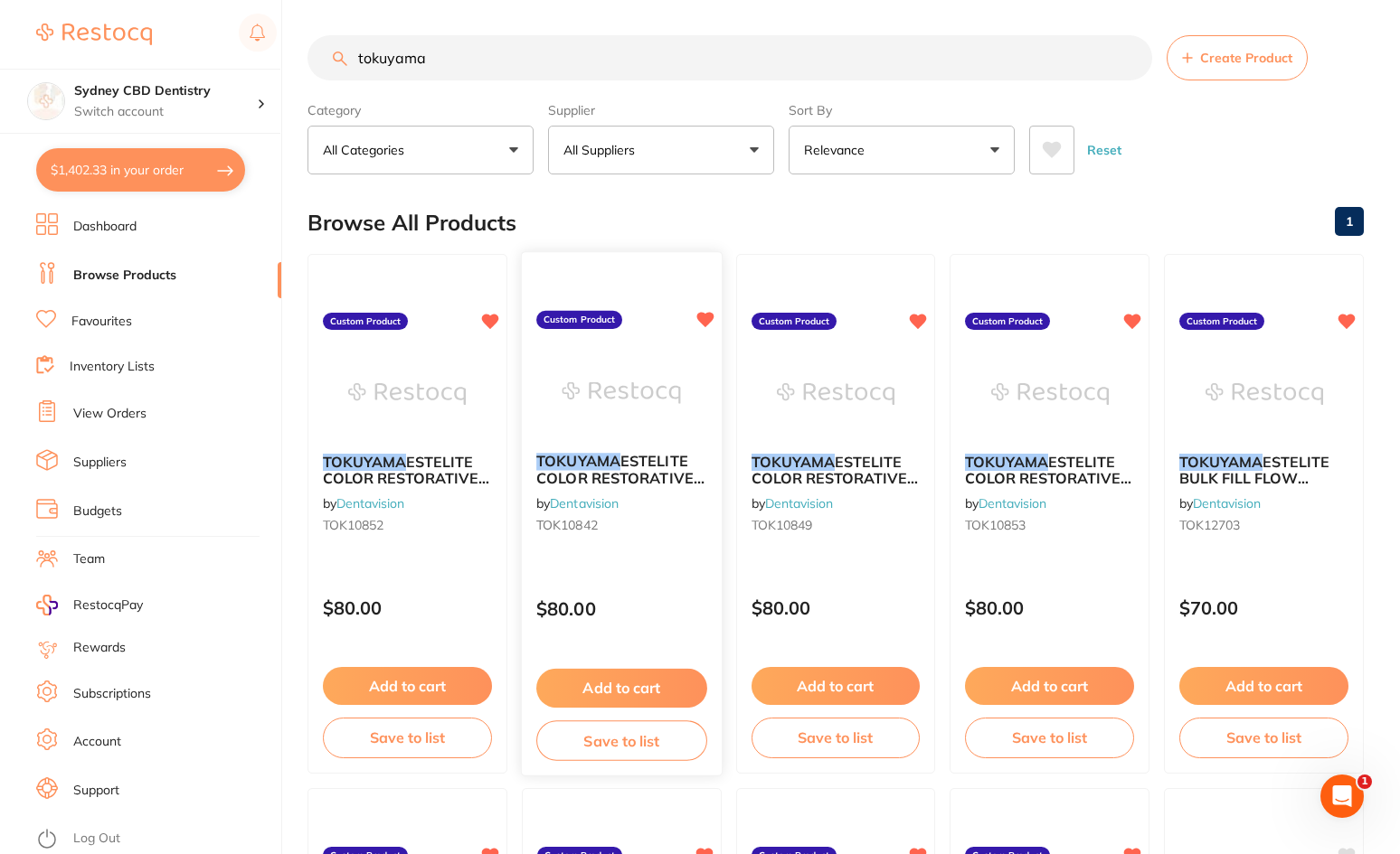
click at [604, 373] on img at bounding box center [621, 393] width 118 height 92
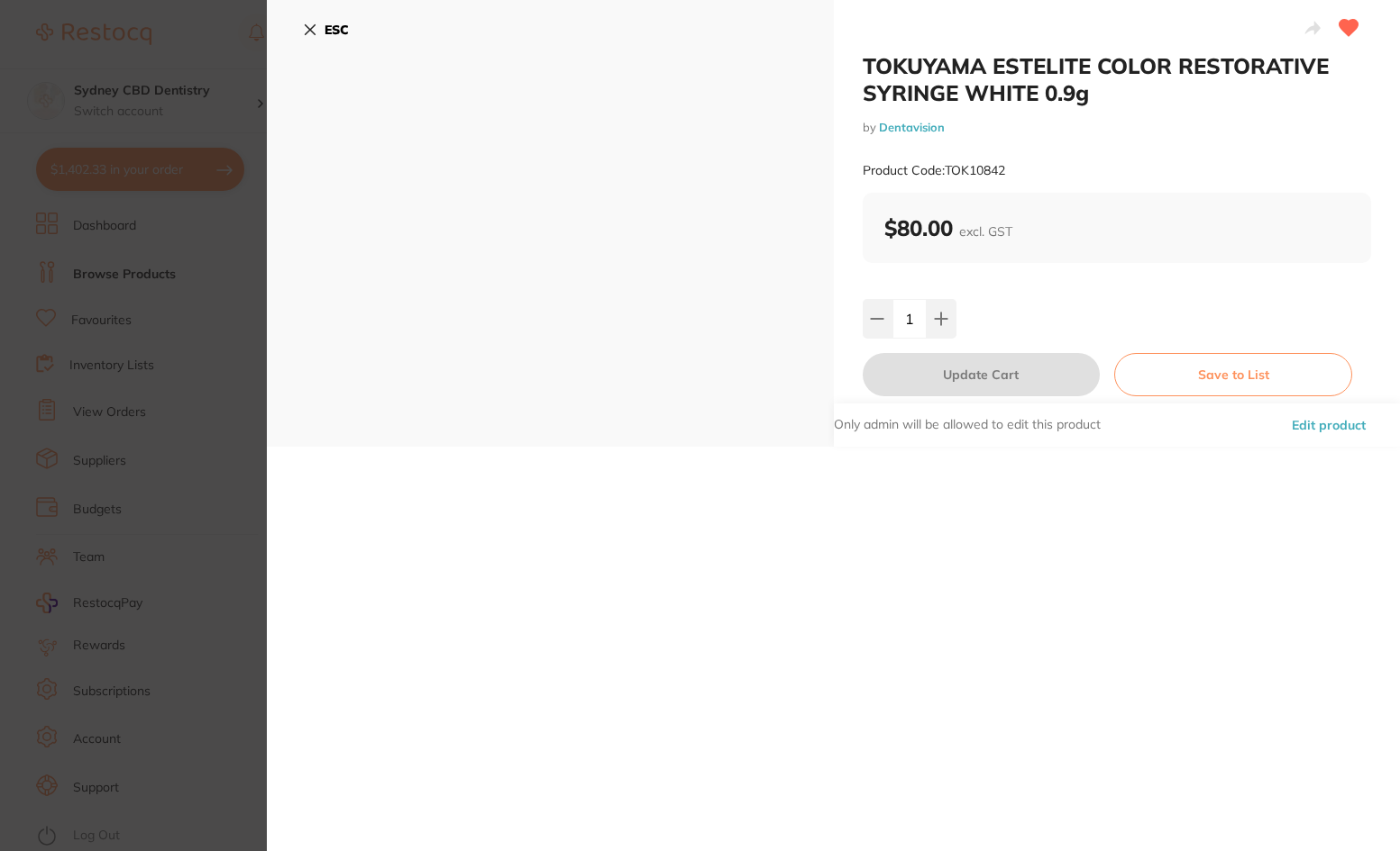
click at [321, 42] on button "ESC" at bounding box center [325, 30] width 46 height 31
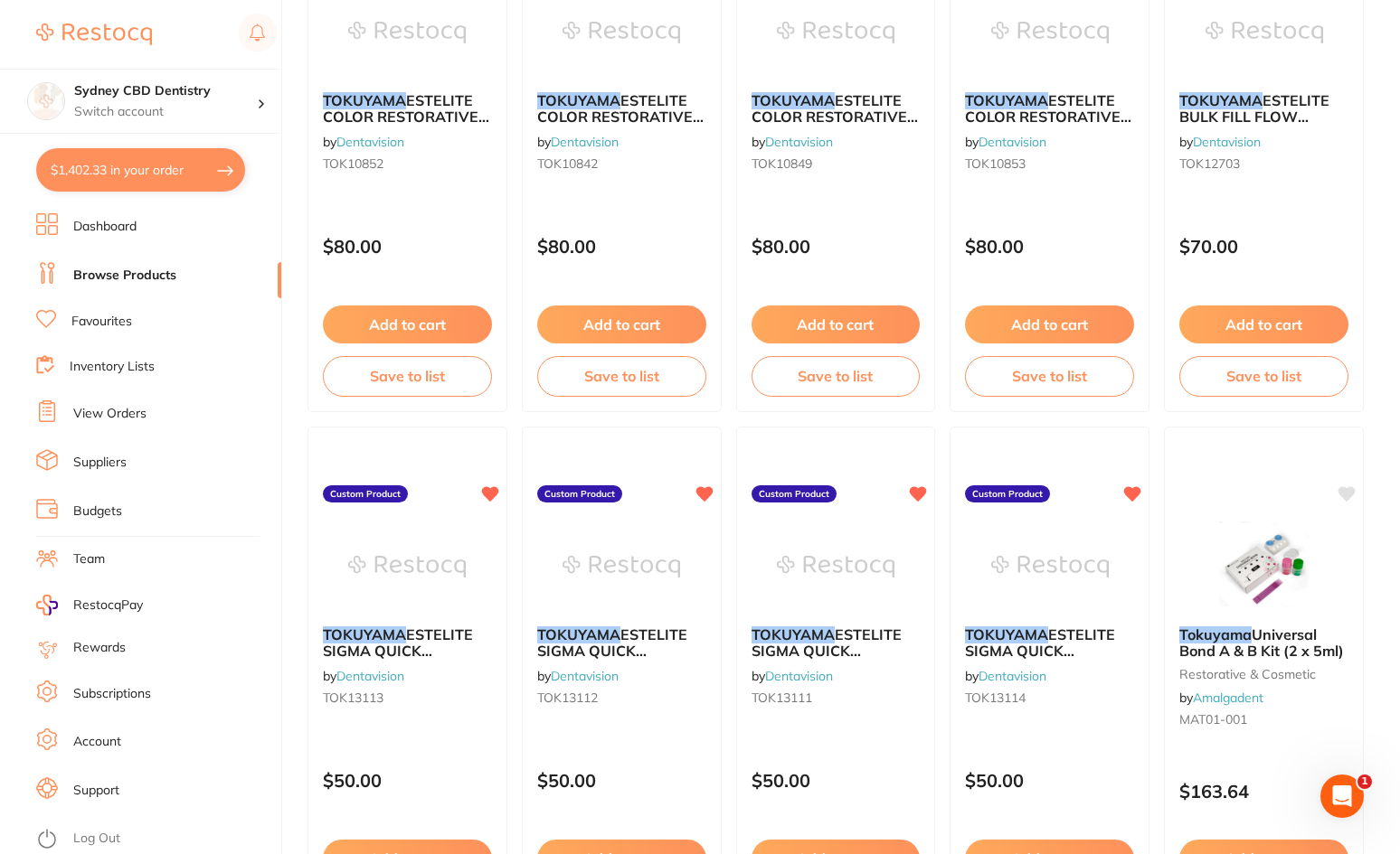
drag, startPoint x: 448, startPoint y: 579, endPoint x: 464, endPoint y: 601, distance: 27.2
click at [448, 578] on img at bounding box center [407, 566] width 117 height 91
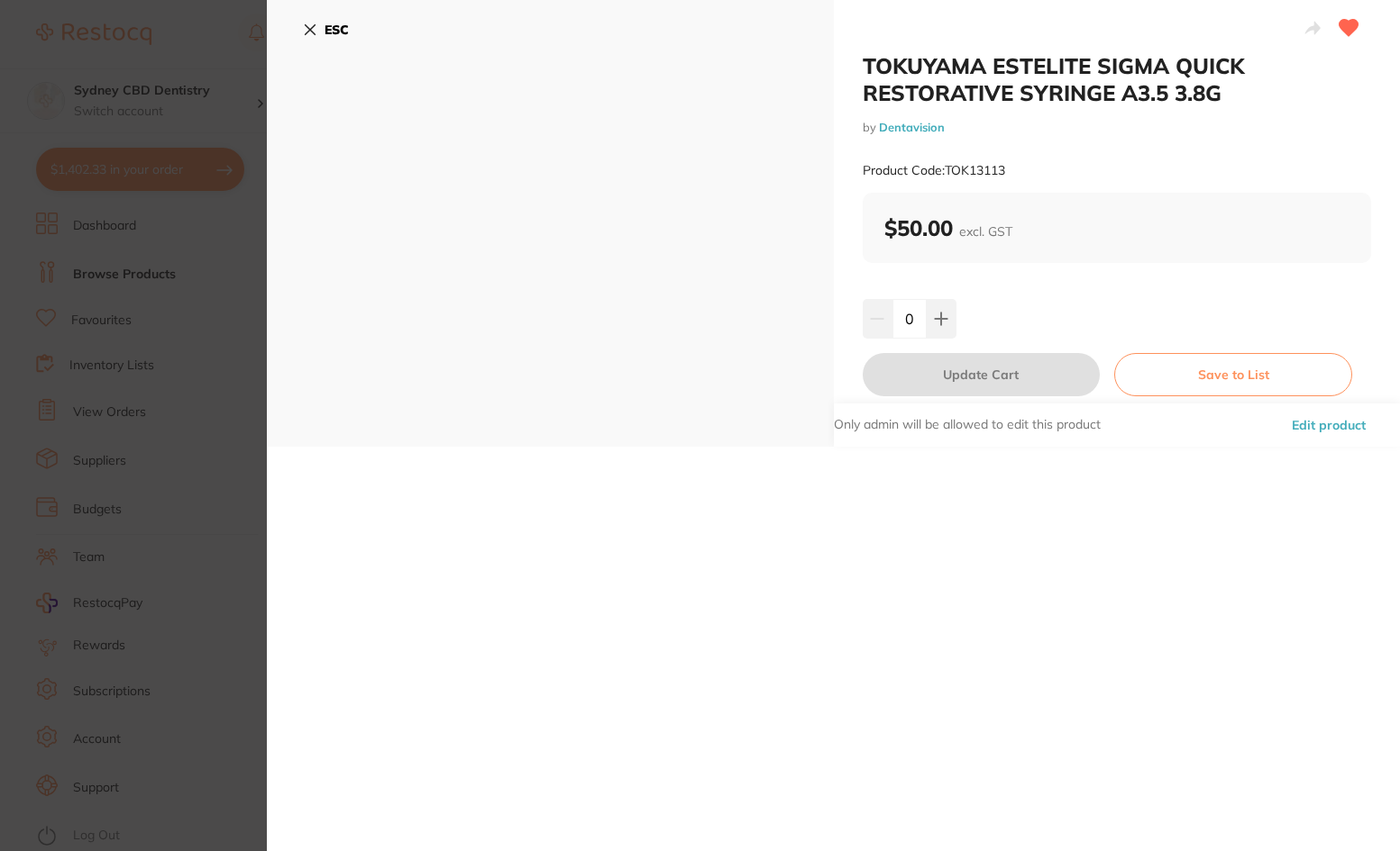
click at [317, 34] on icon at bounding box center [310, 30] width 15 height 15
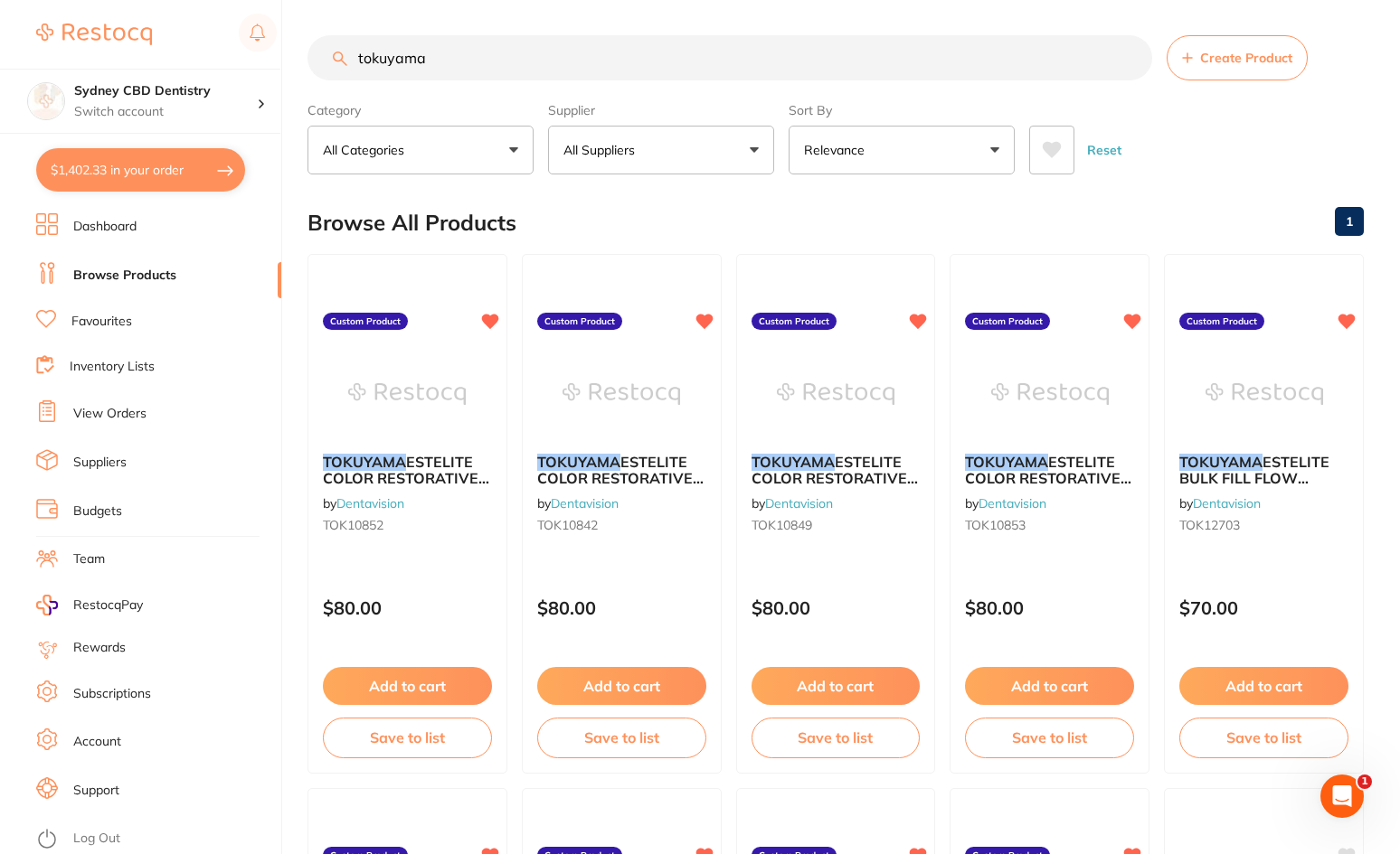
click at [669, 460] on span "ESTELITE COLOR RESTORATIVE SYRINGE WHITE 0.9g" at bounding box center [620, 479] width 166 height 52
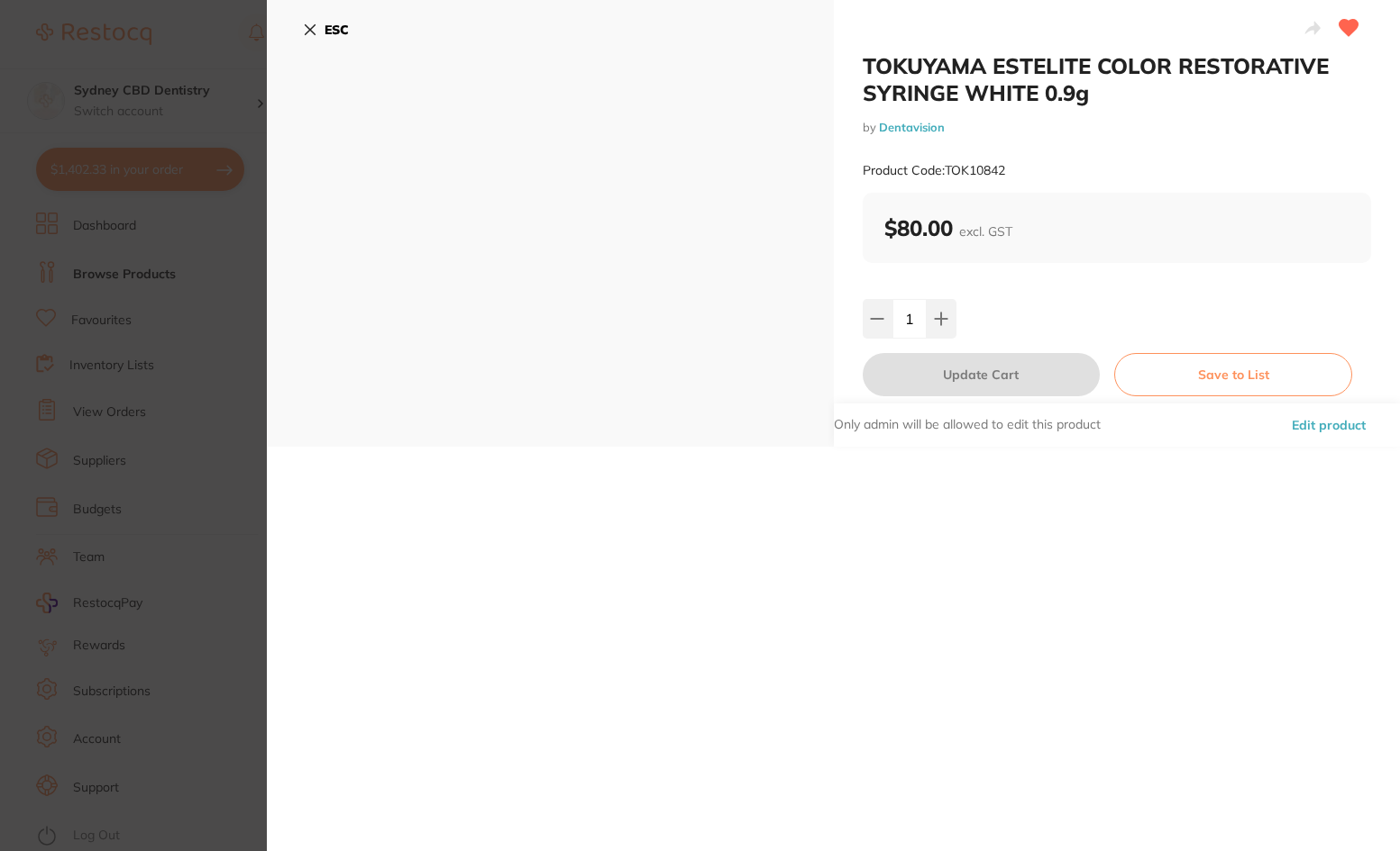
click at [309, 28] on icon at bounding box center [311, 30] width 10 height 10
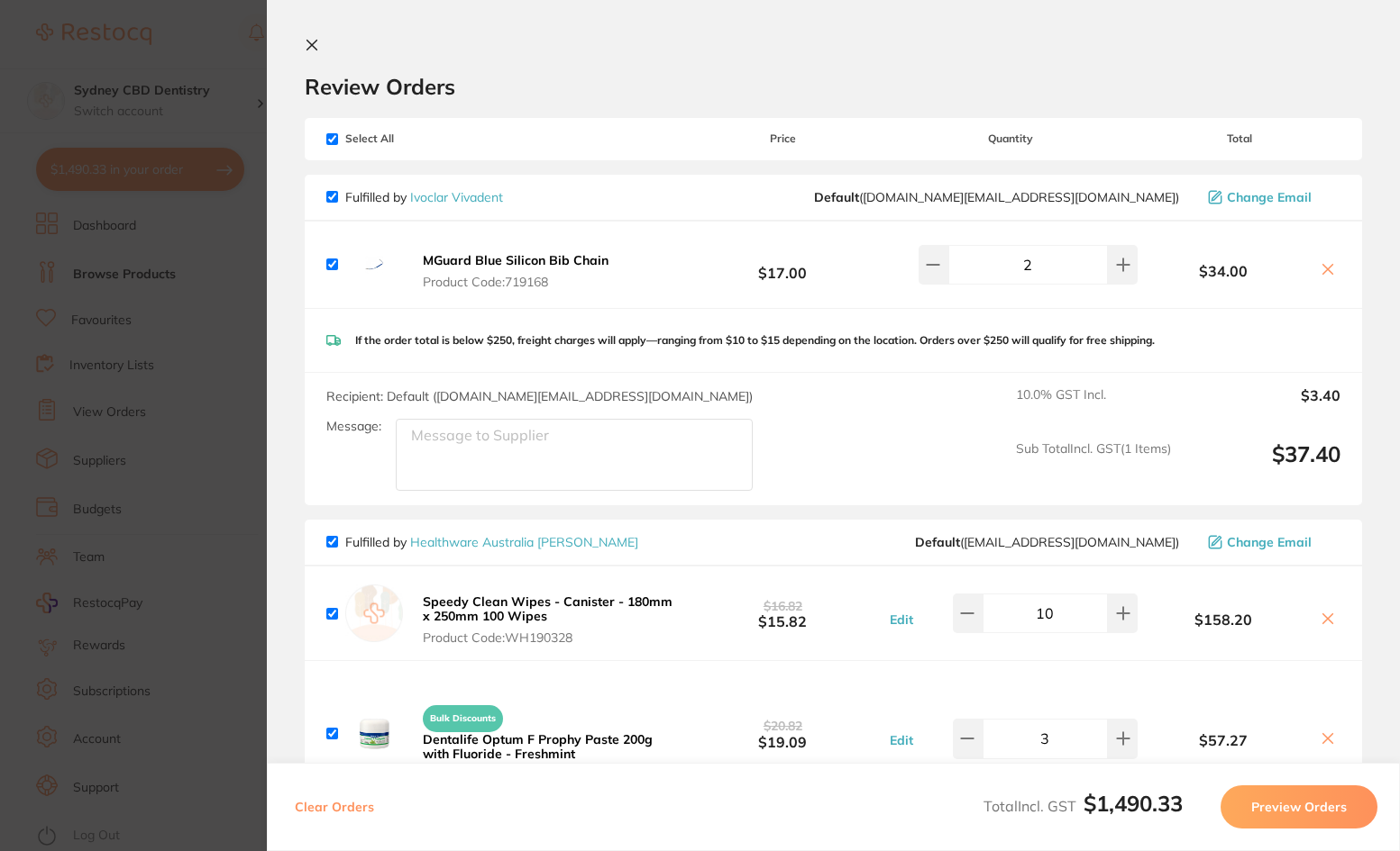
click at [170, 272] on section "Update RRP Set your pre negotiated price for this item. Item Agreed RRP (excl. …" at bounding box center [700, 426] width 1400 height 851
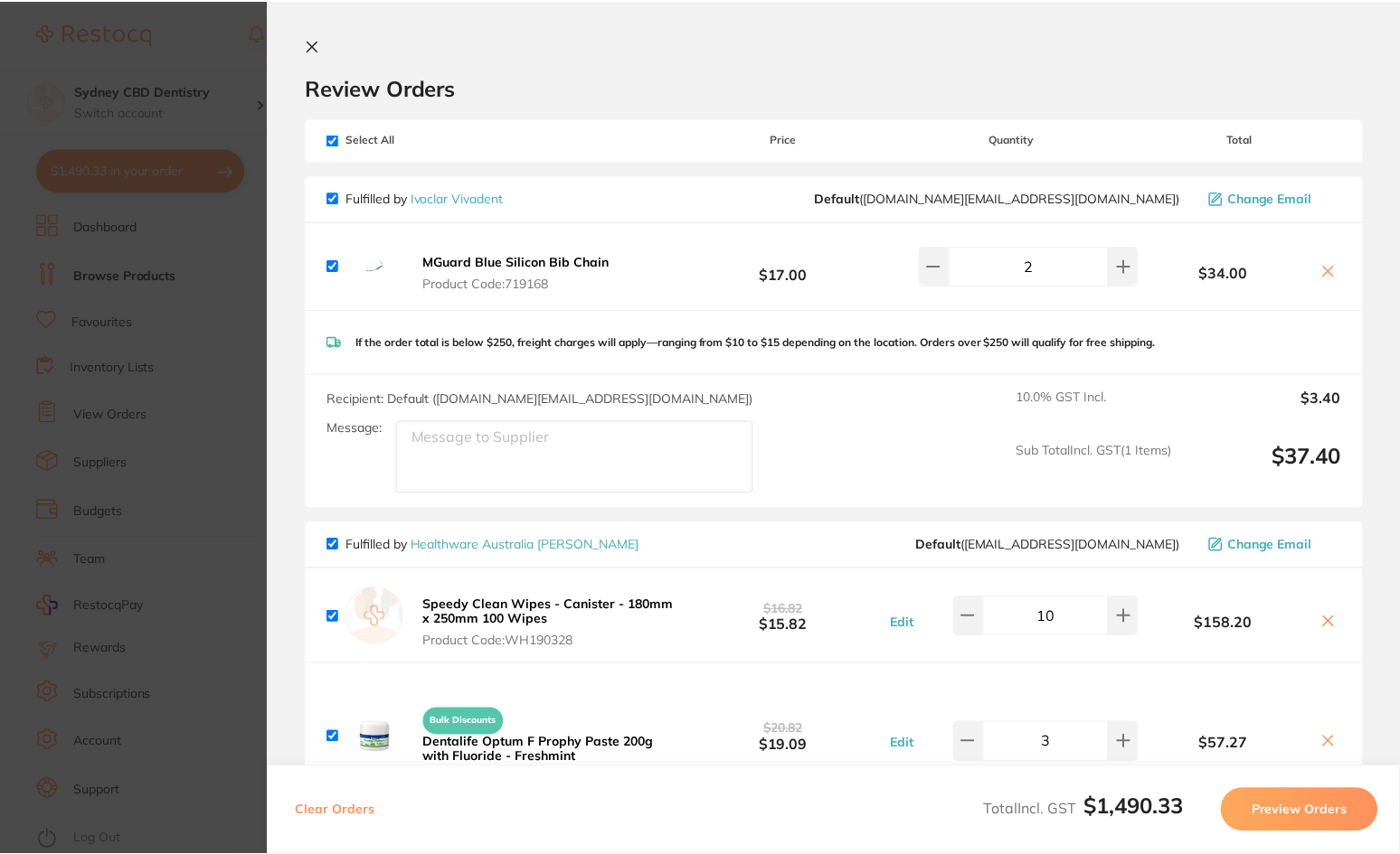
scroll to position [1, 0]
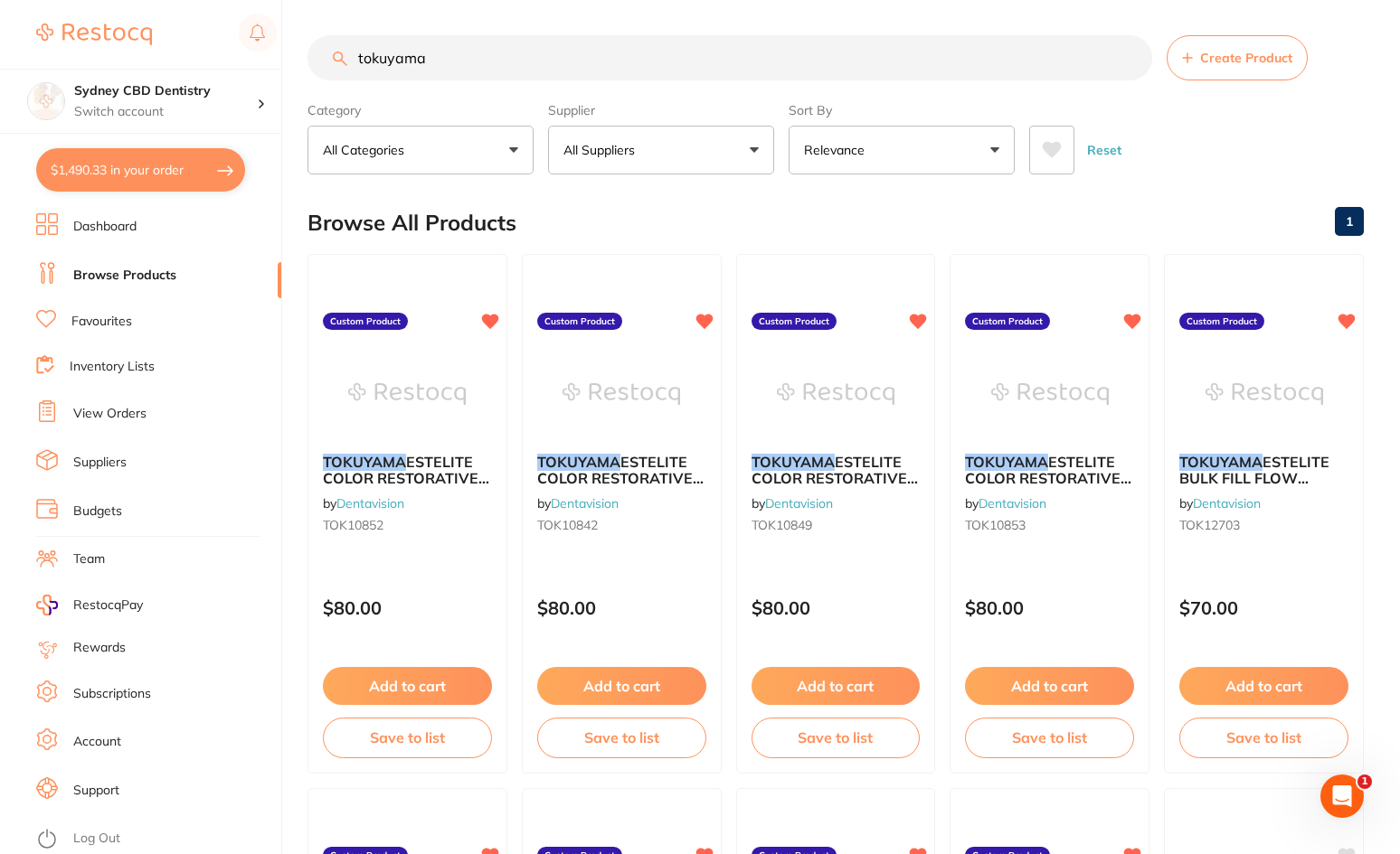
click at [104, 321] on link "Favourites" at bounding box center [102, 321] width 61 height 18
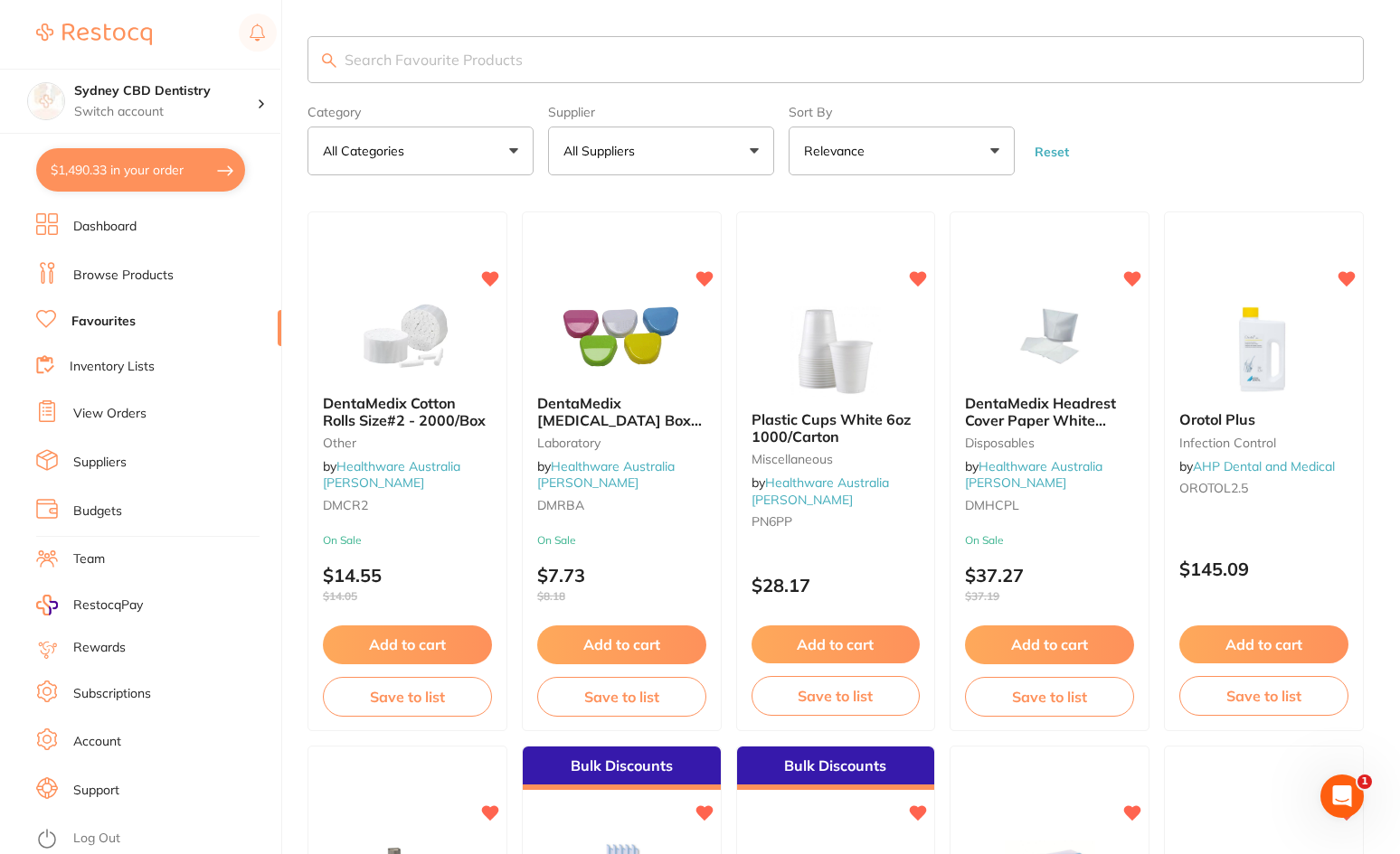
click at [649, 140] on button "All Suppliers" at bounding box center [660, 150] width 226 height 49
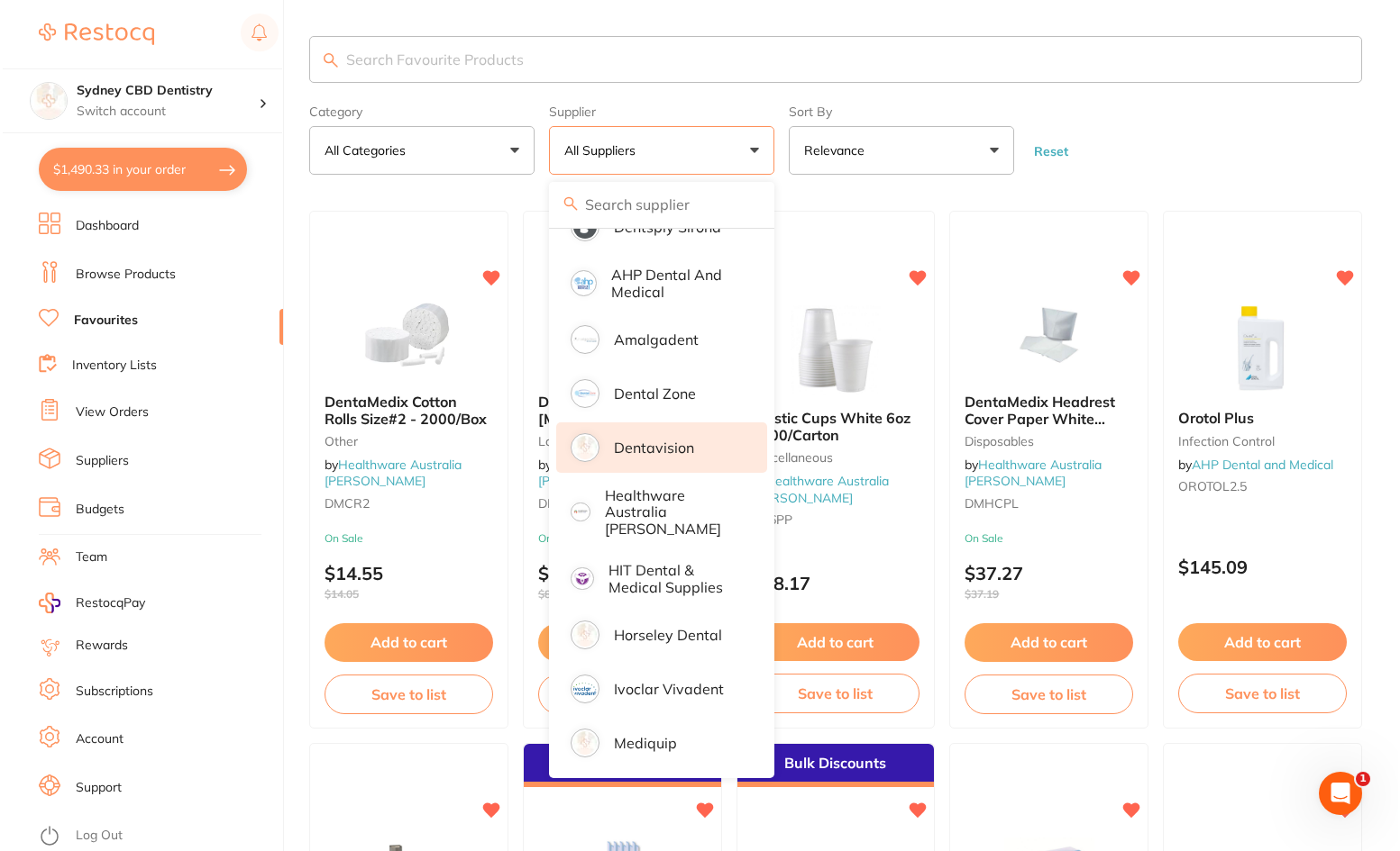
scroll to position [176, 0]
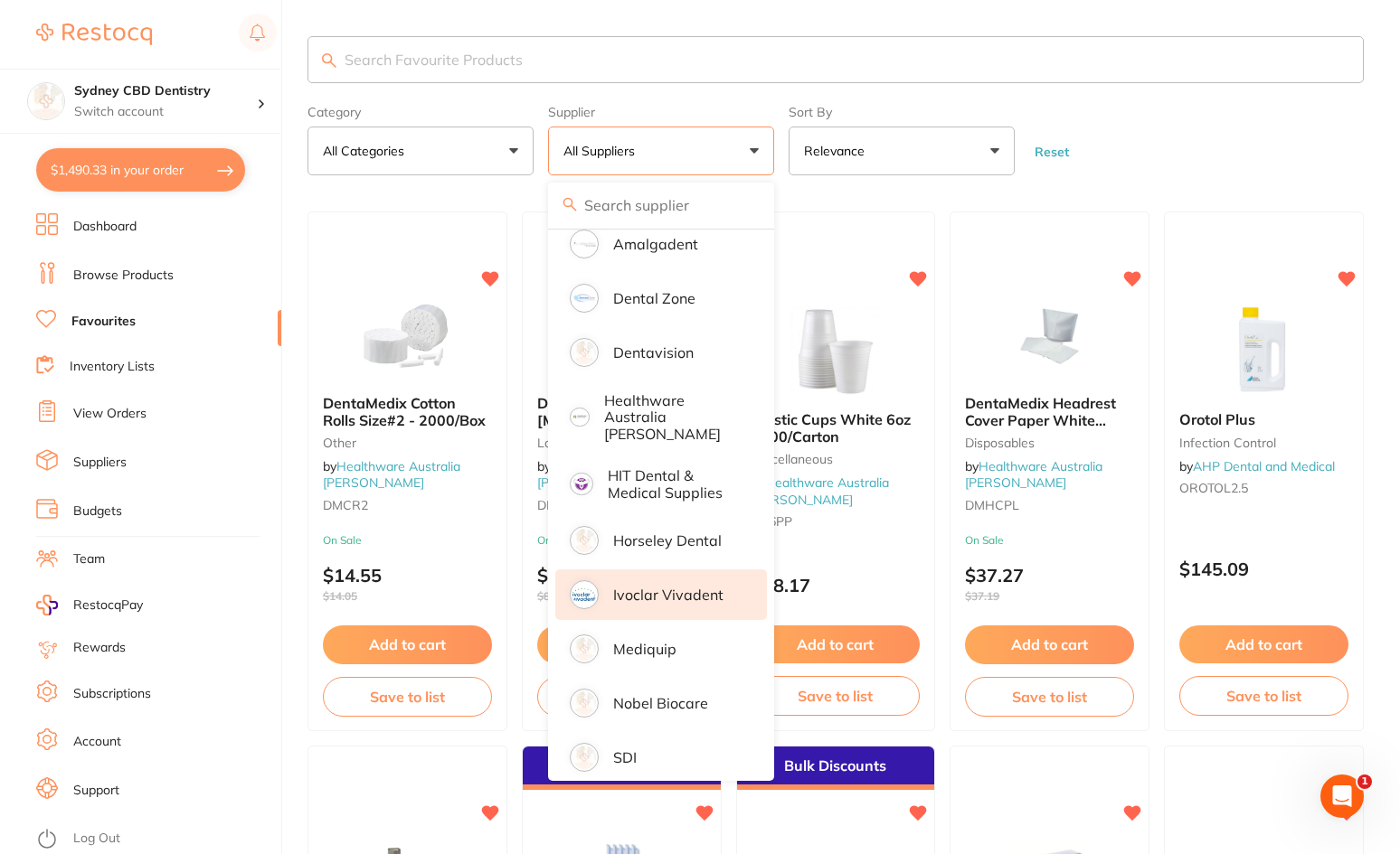
click at [667, 590] on li "Ivoclar Vivadent" at bounding box center [661, 594] width 212 height 51
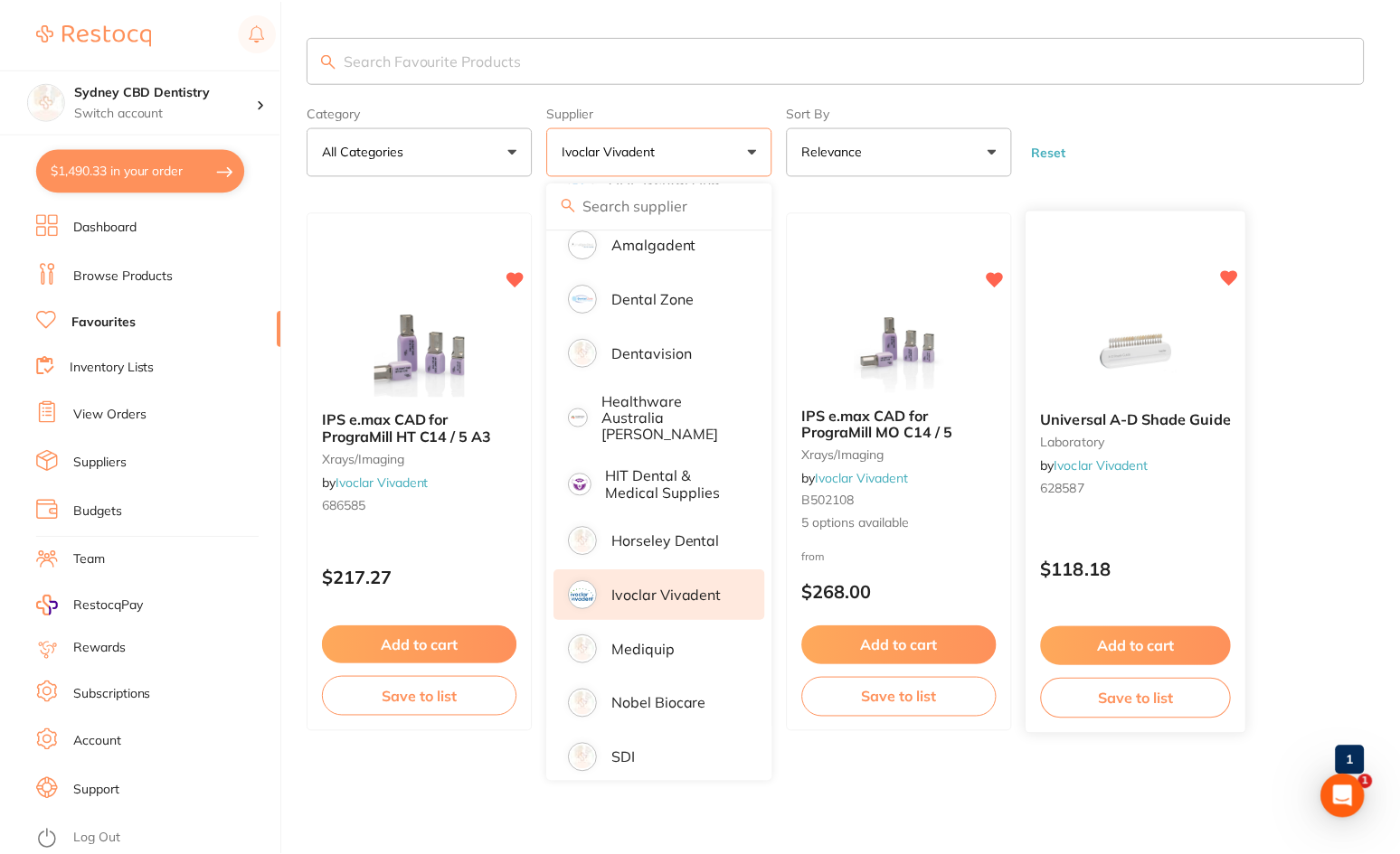
scroll to position [0, 0]
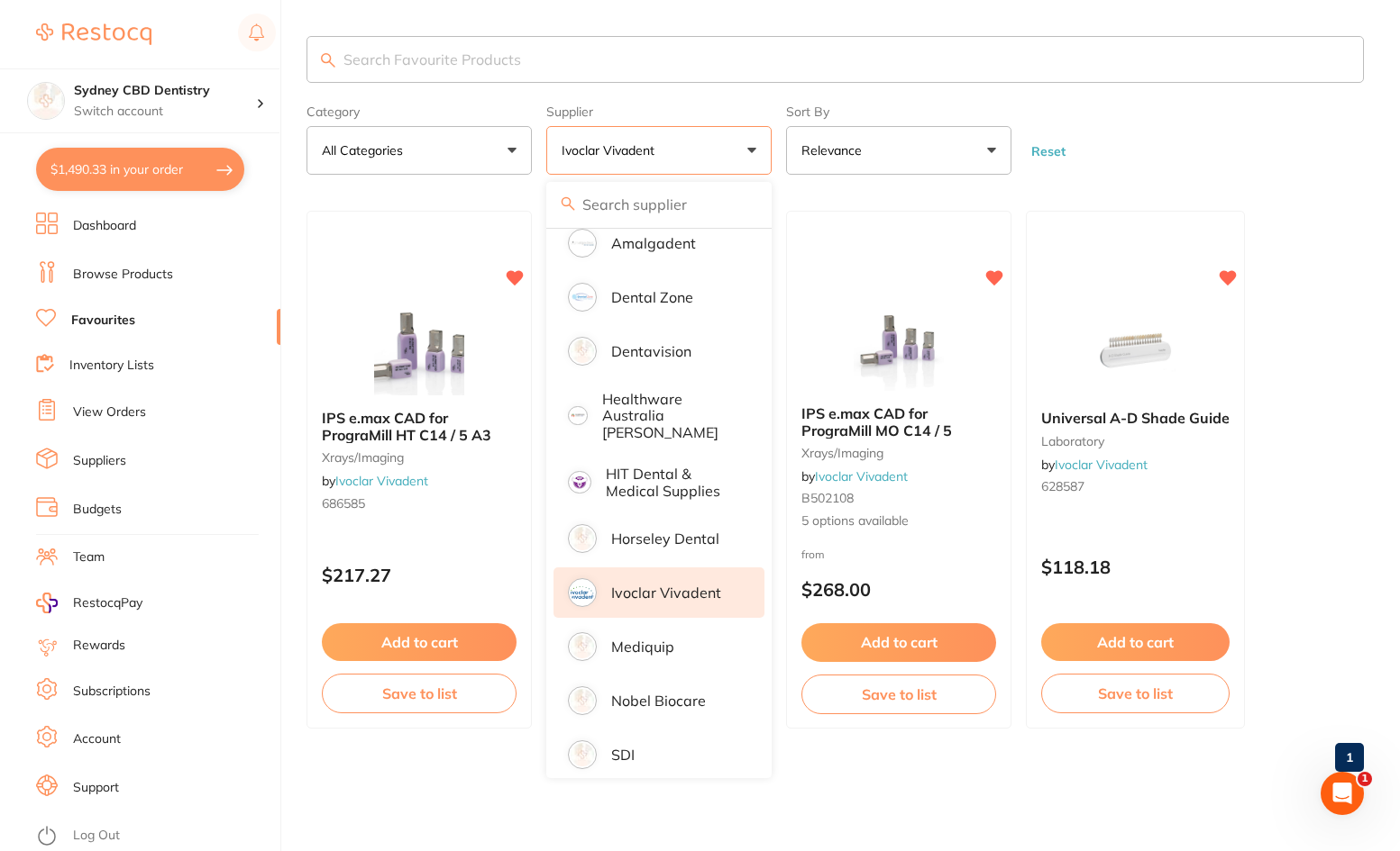
click at [1296, 135] on form "Category All Categories All Categories laboratory xrays/imaging Clear Category …" at bounding box center [835, 136] width 1058 height 77
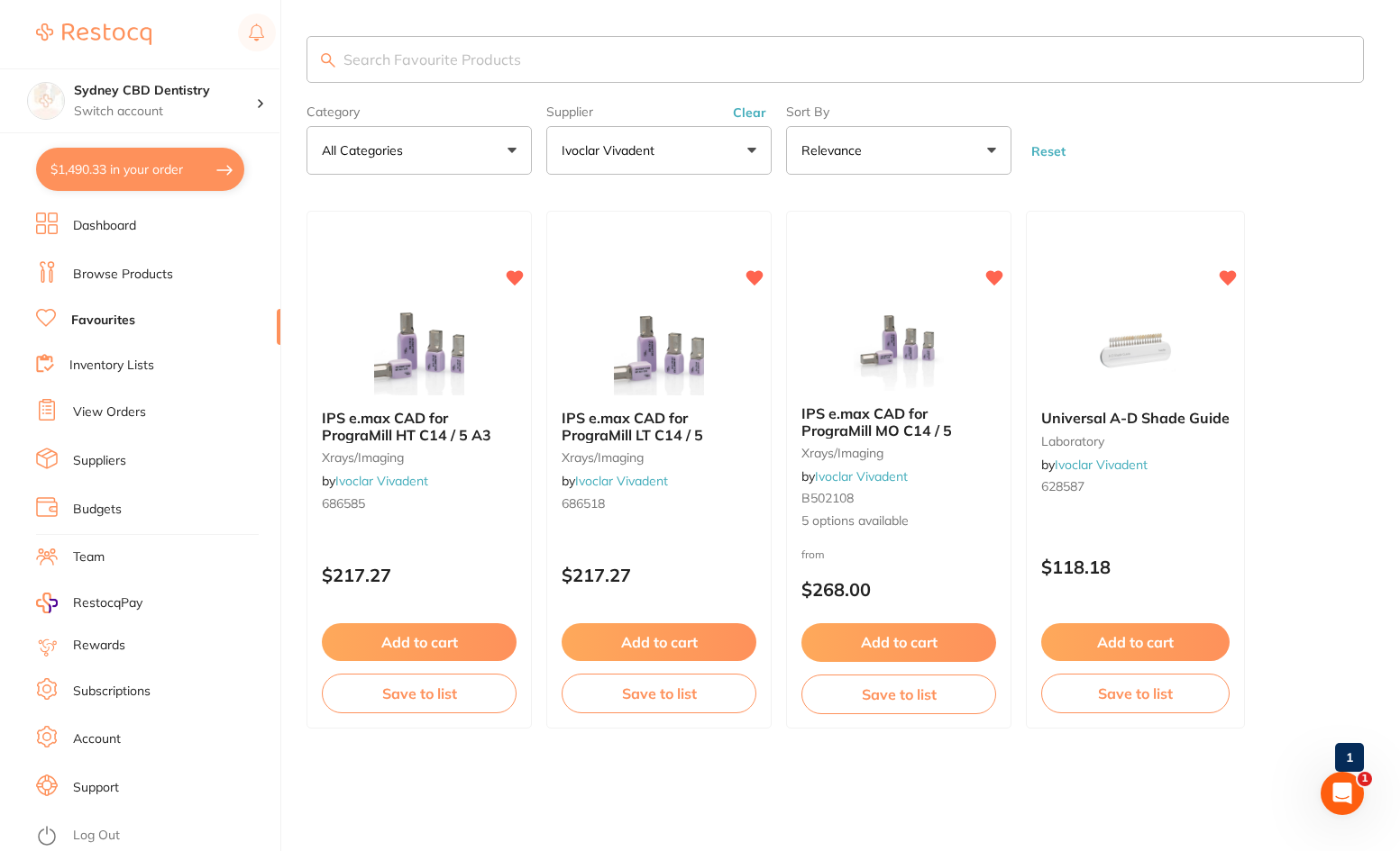
click at [111, 412] on link "View Orders" at bounding box center [110, 413] width 73 height 18
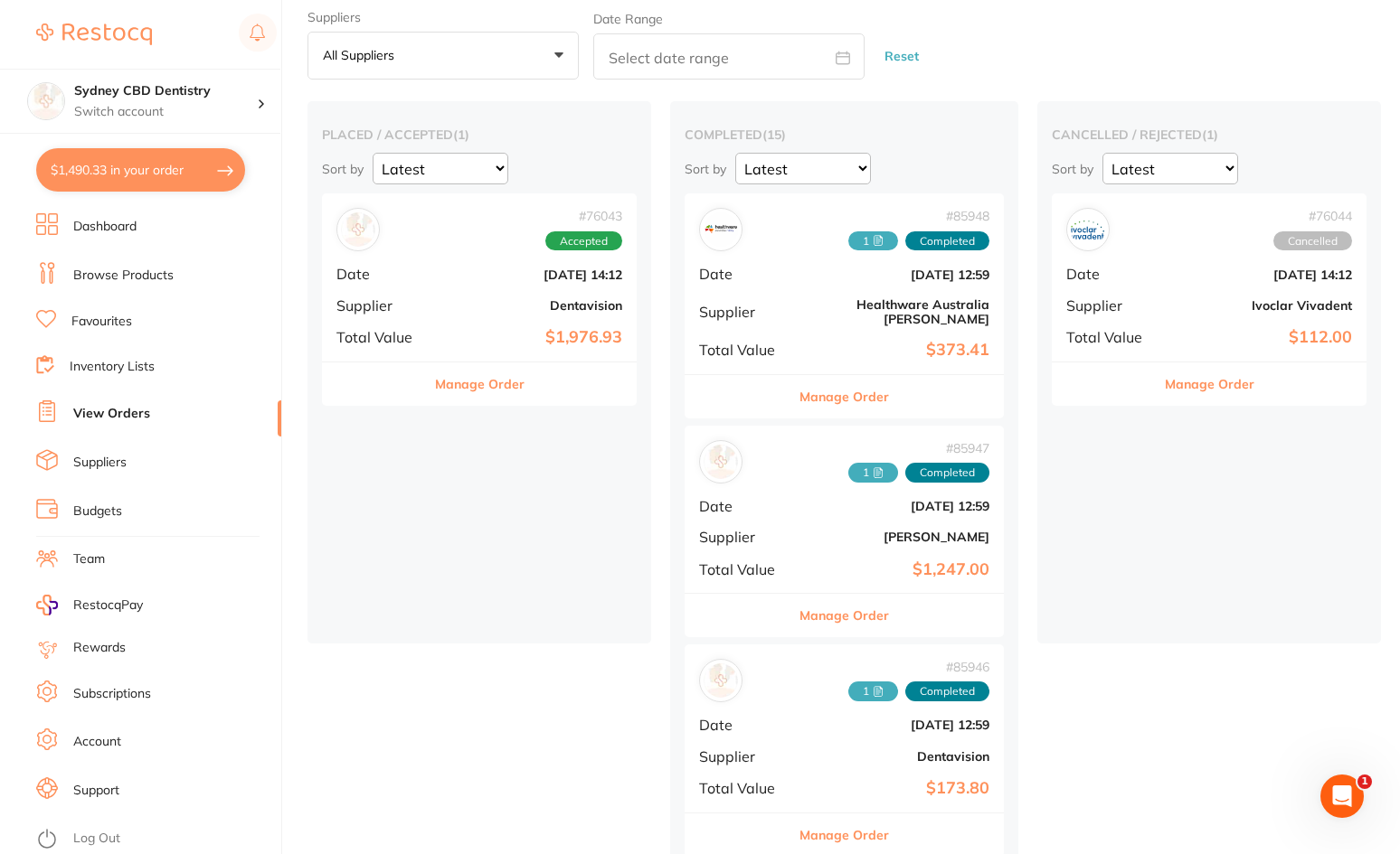
scroll to position [91, 0]
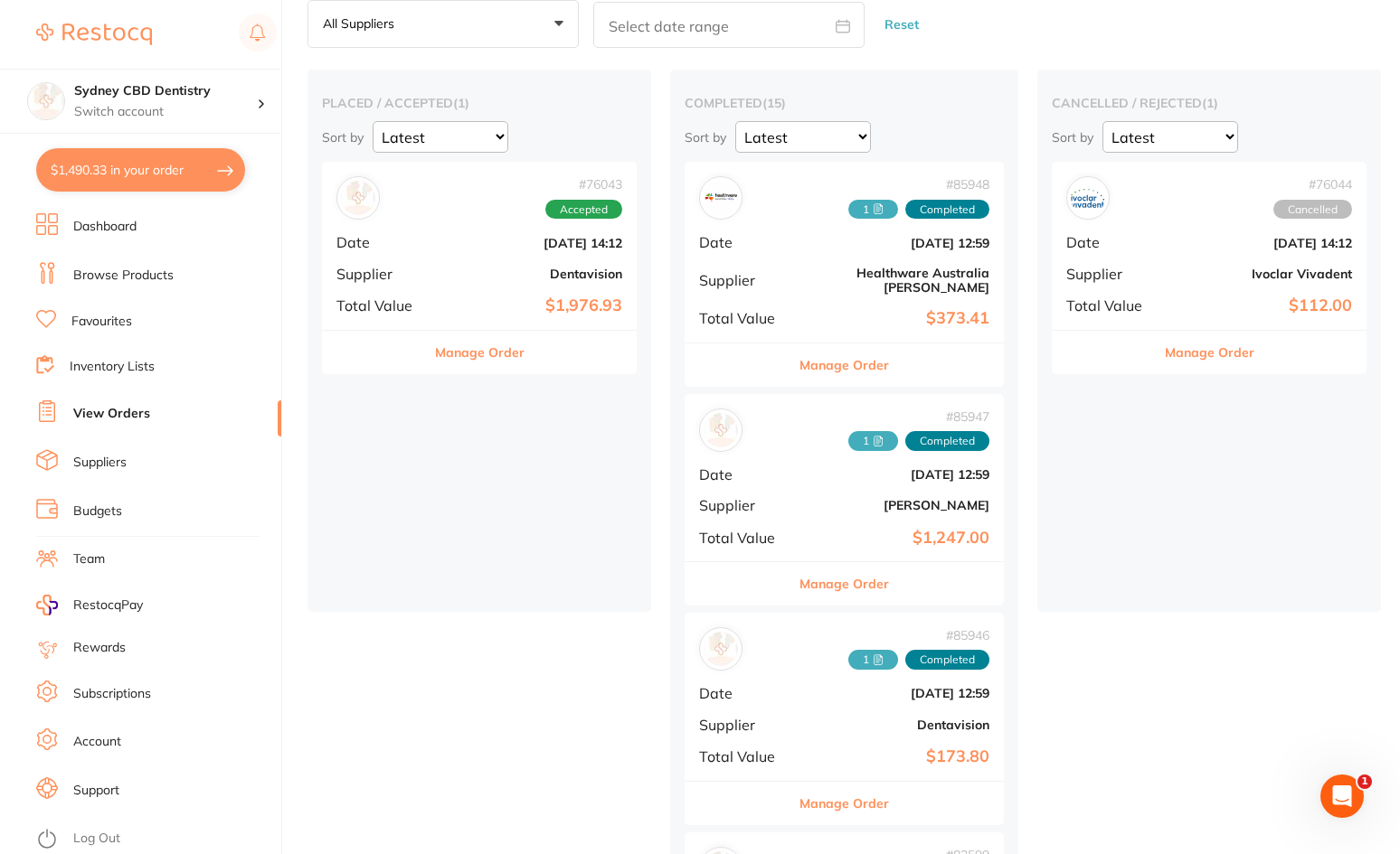
click at [1138, 206] on div "# 76044 Cancelled" at bounding box center [1209, 198] width 286 height 44
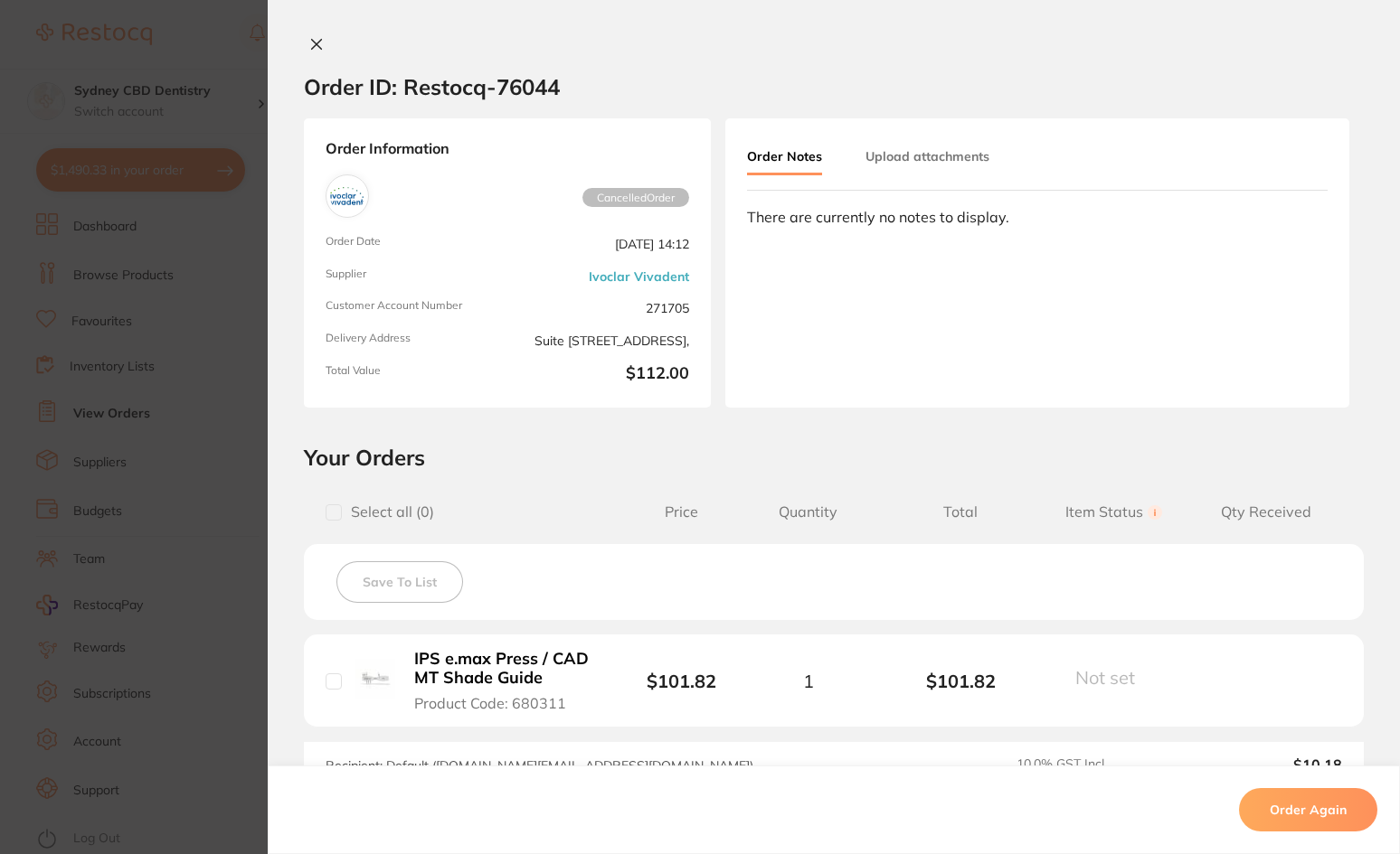
click at [312, 43] on icon at bounding box center [317, 45] width 10 height 10
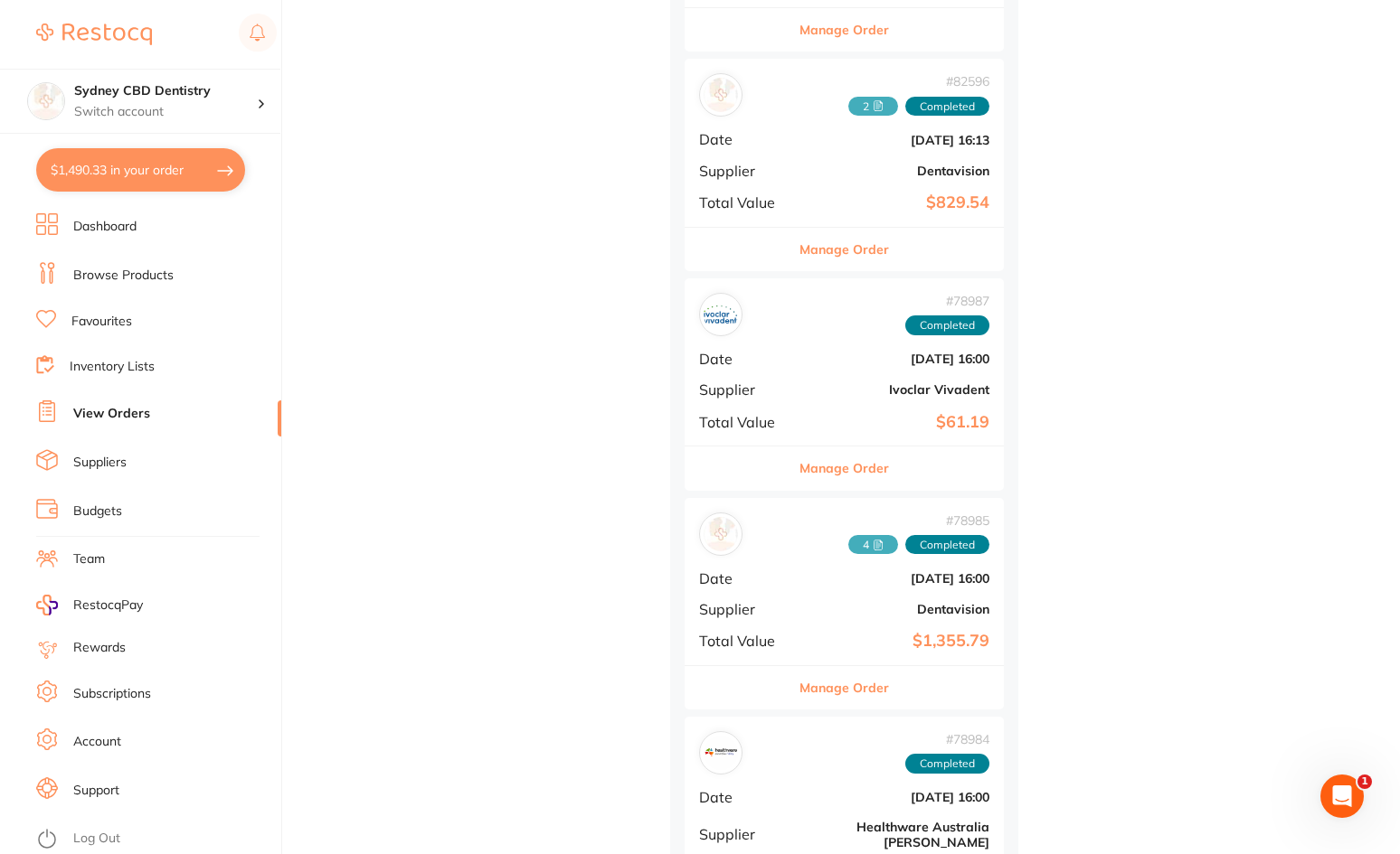
scroll to position [1537, 0]
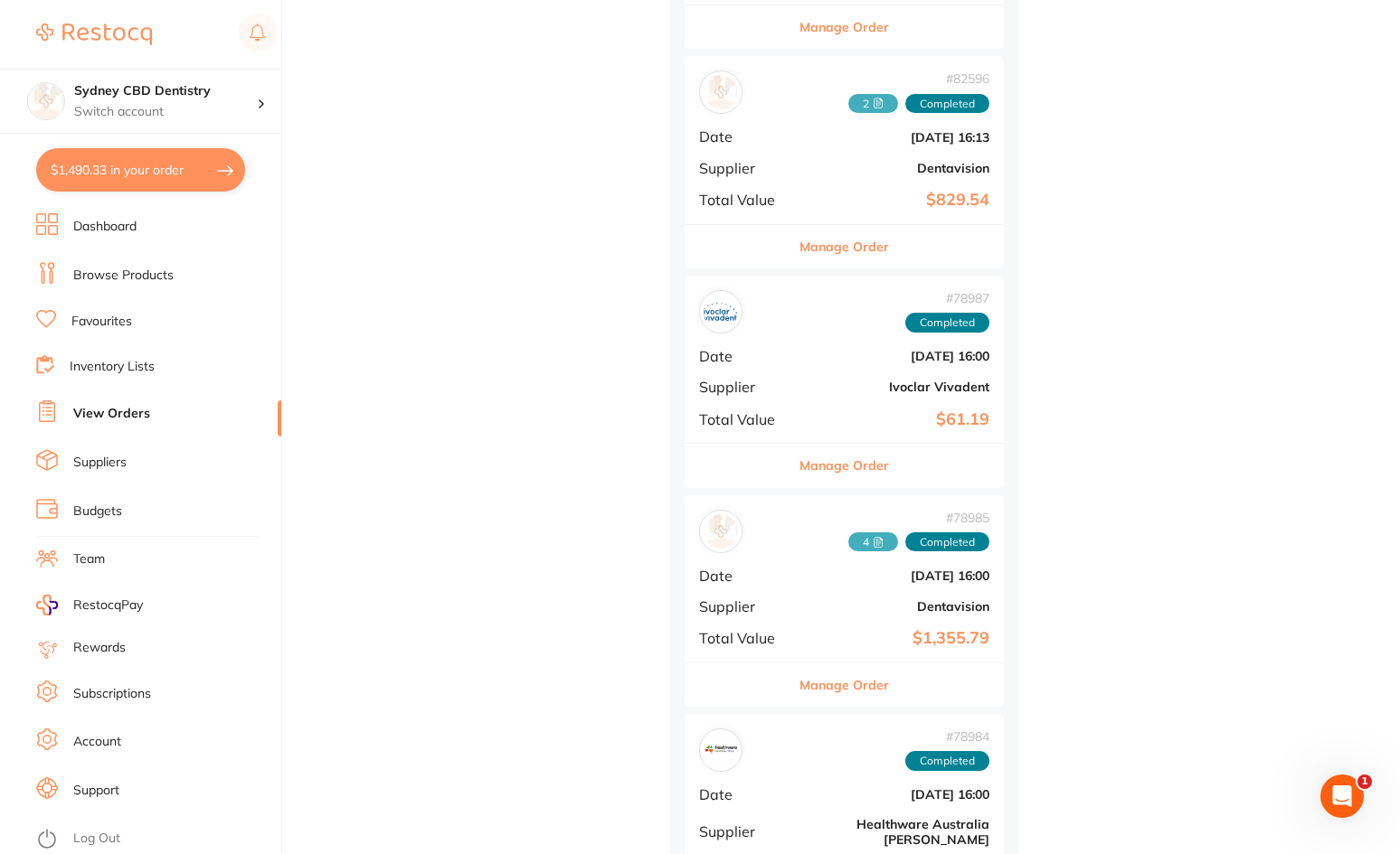
click at [850, 340] on div "# 78987 Completed Date May 7 2025, 16:00 Supplier Ivoclar Vivadent Total Value …" at bounding box center [844, 359] width 320 height 167
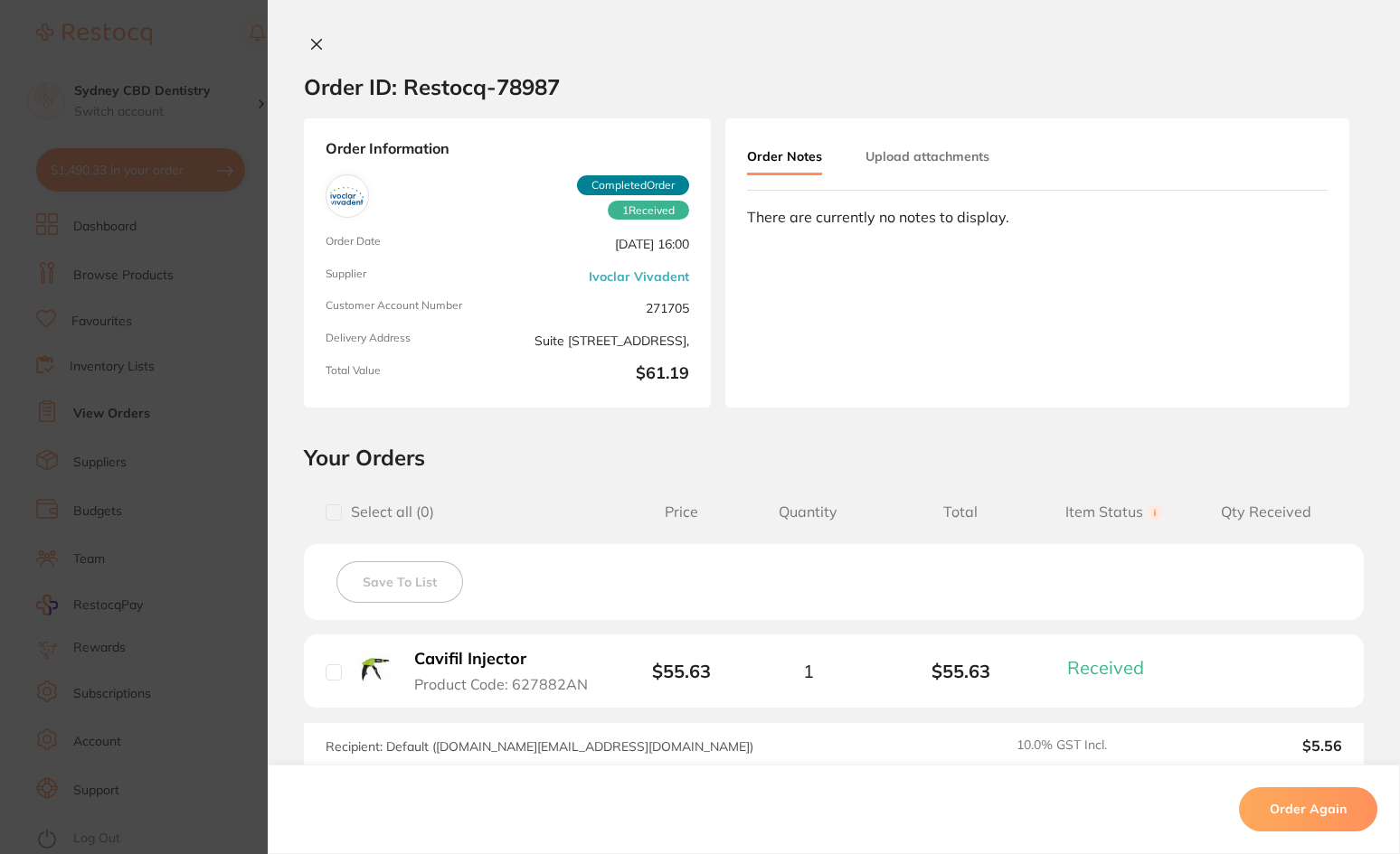
click at [313, 49] on icon at bounding box center [317, 44] width 15 height 15
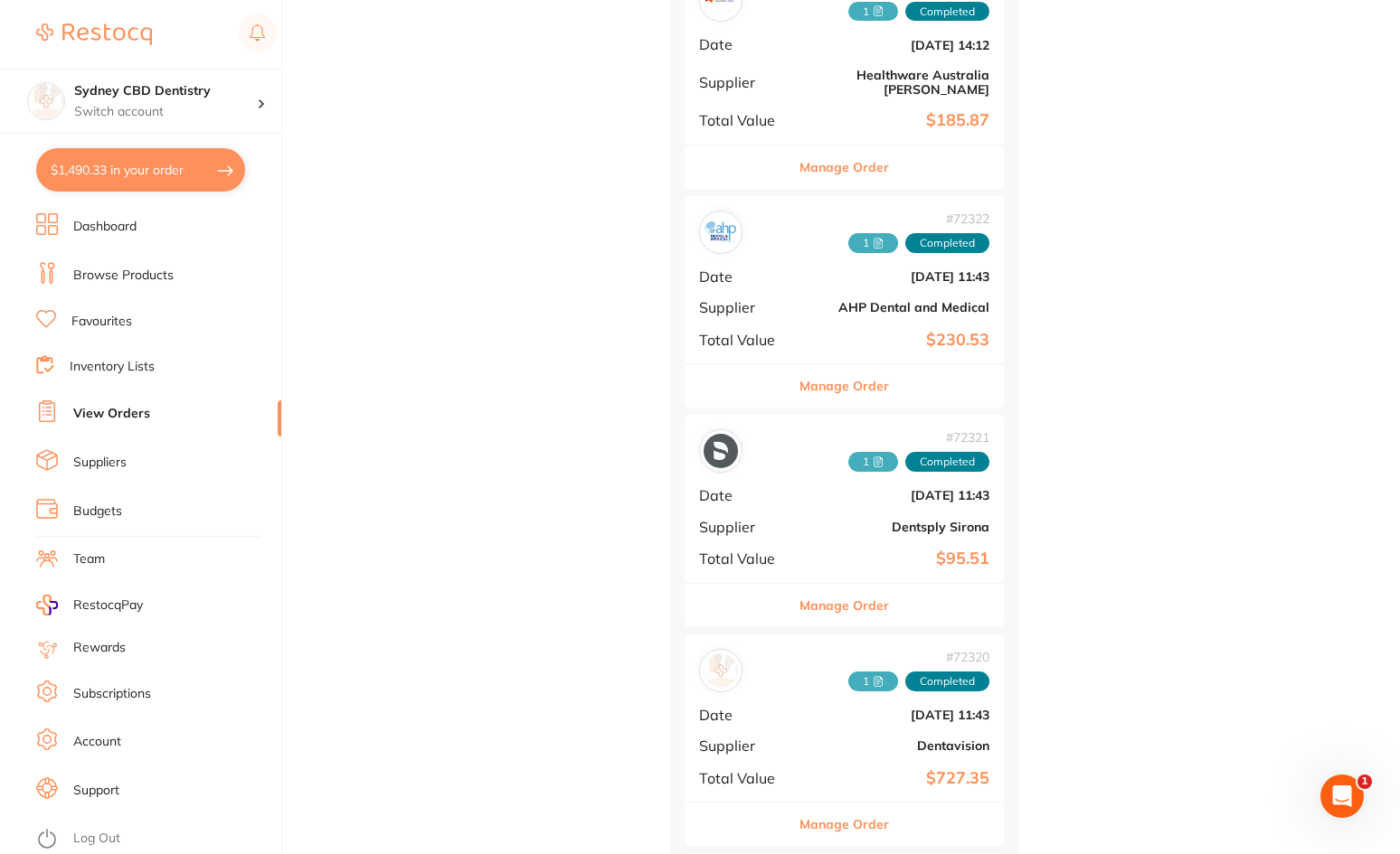
scroll to position [2707, 0]
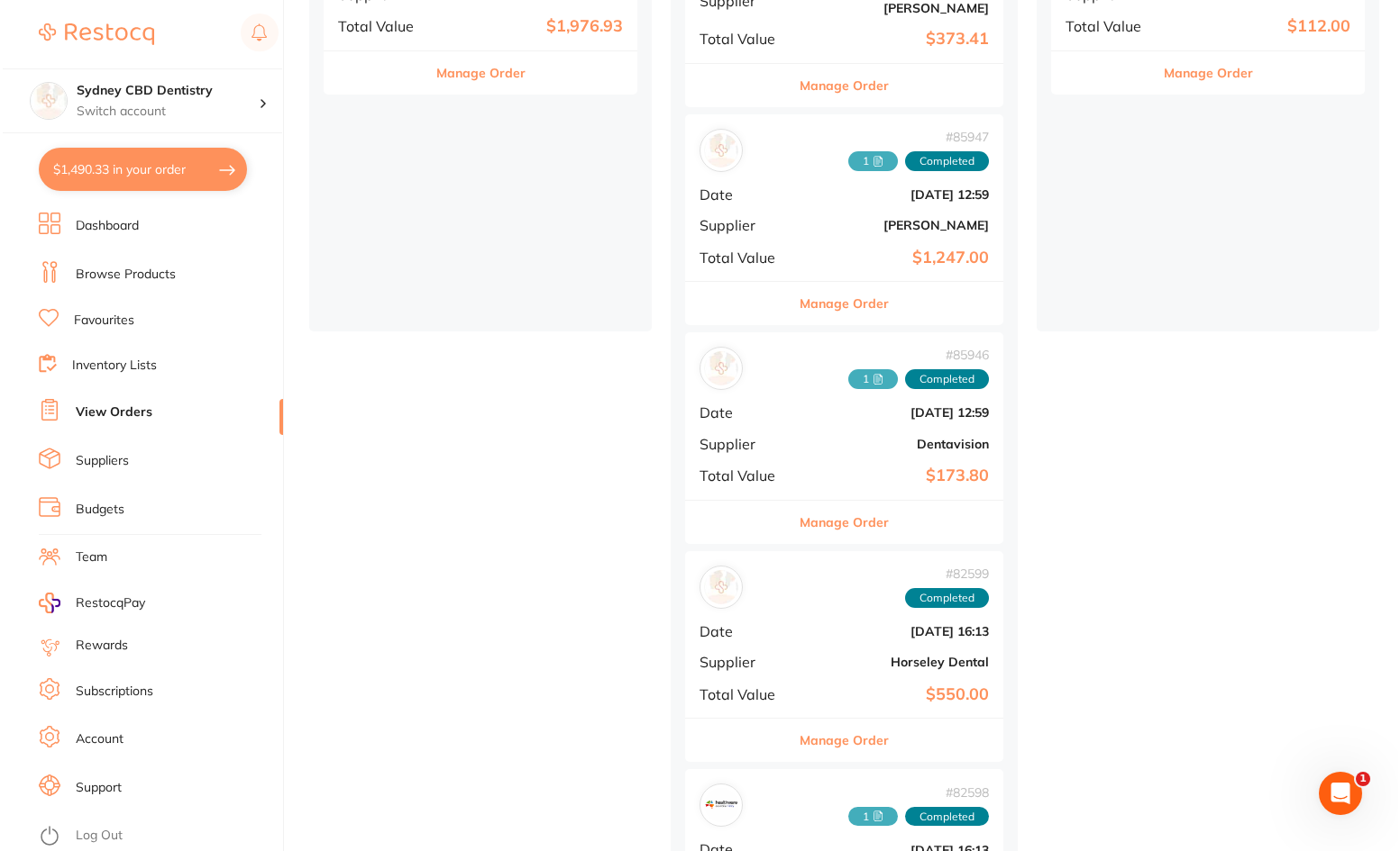
scroll to position [0, 0]
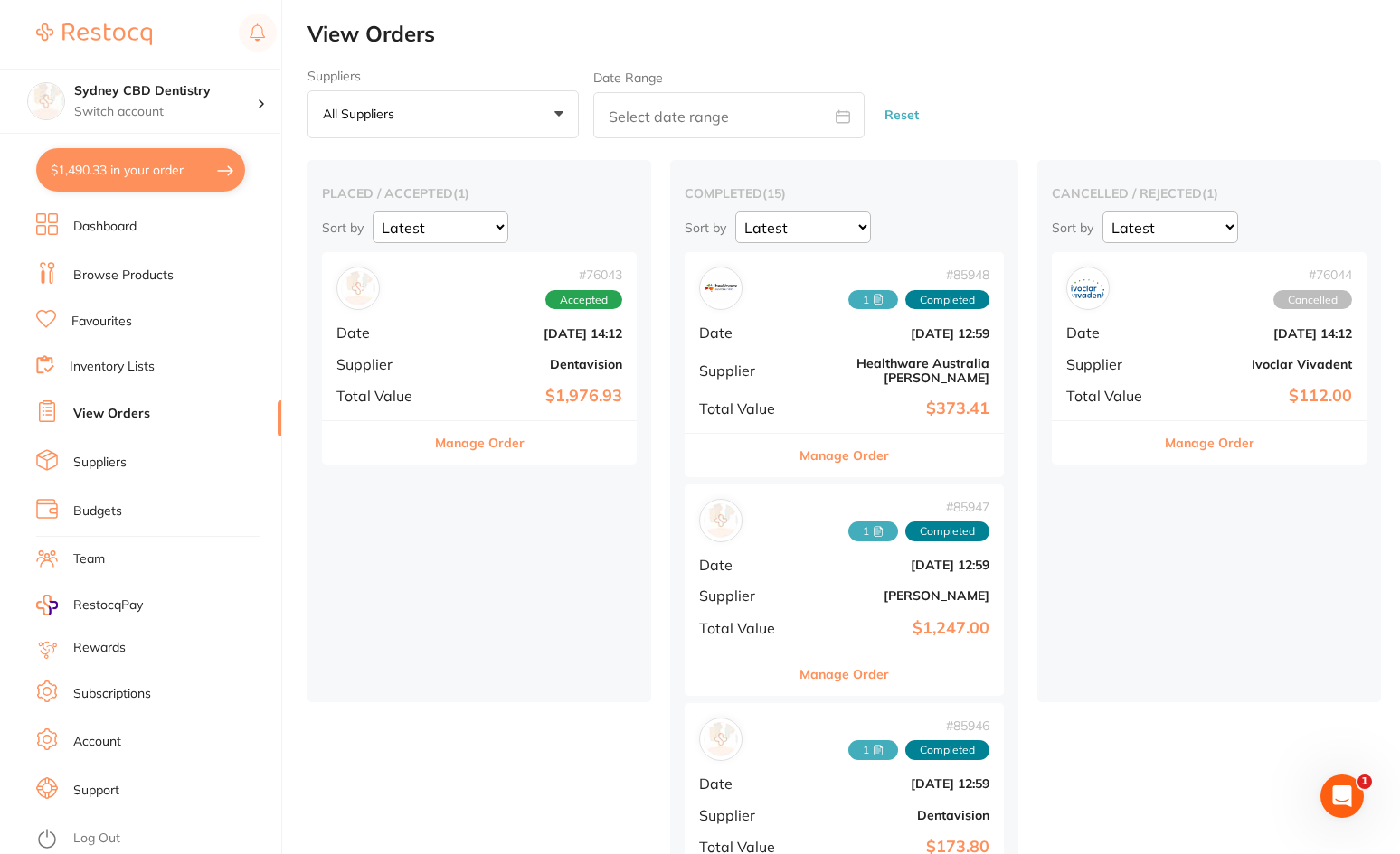
click at [149, 175] on button "$1,490.33 in your order" at bounding box center [140, 170] width 209 height 44
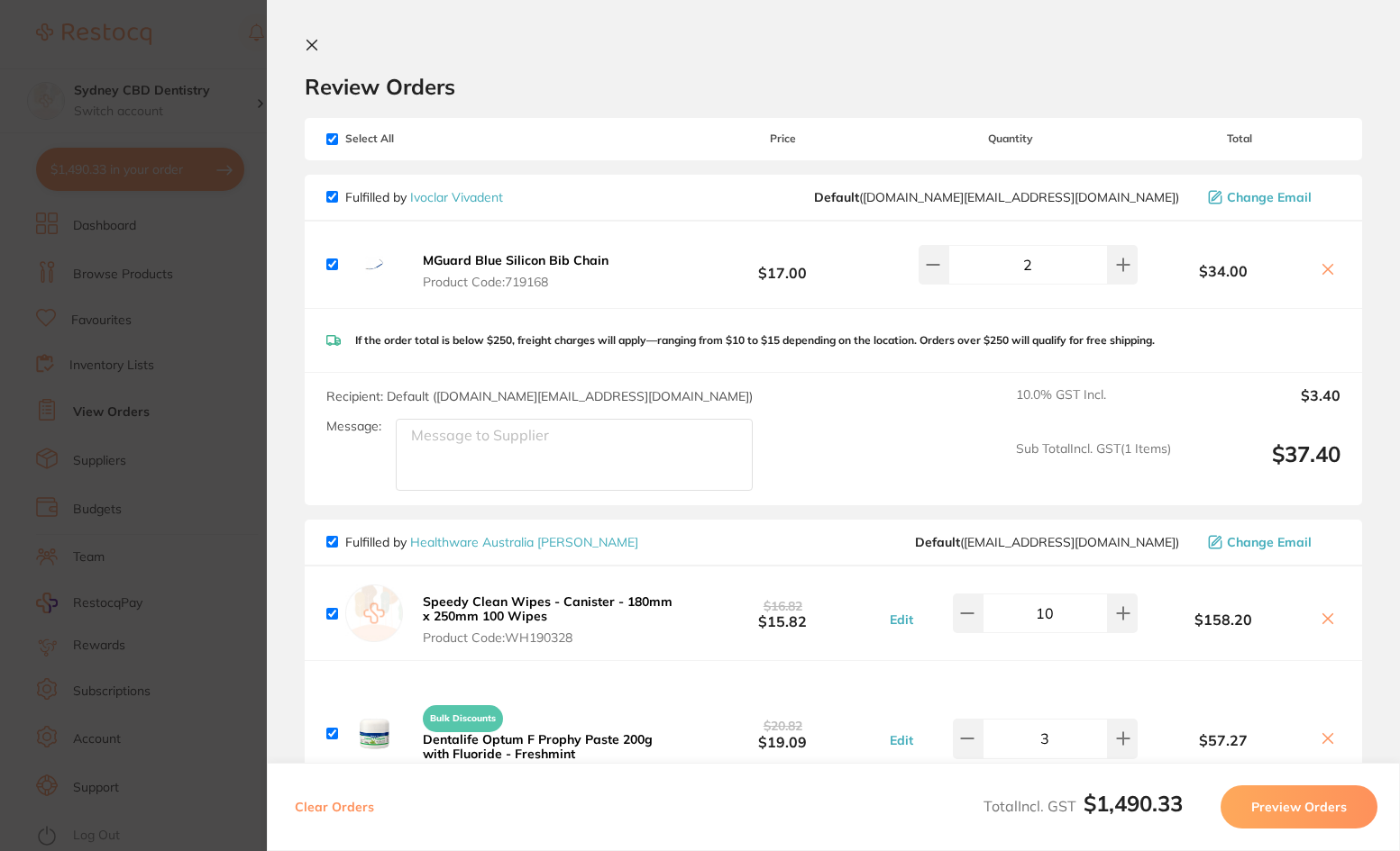
click at [830, 36] on section "Review Orders Your orders are being processed and we will notify you once we ha…" at bounding box center [833, 426] width 1133 height 851
